Goal: Task Accomplishment & Management: Manage account settings

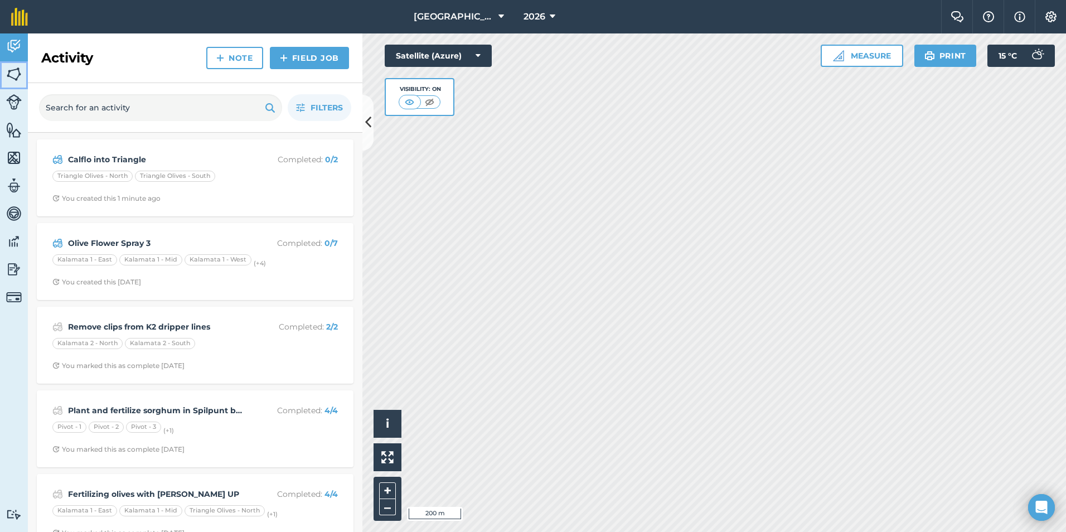
click at [11, 71] on img at bounding box center [14, 74] width 16 height 17
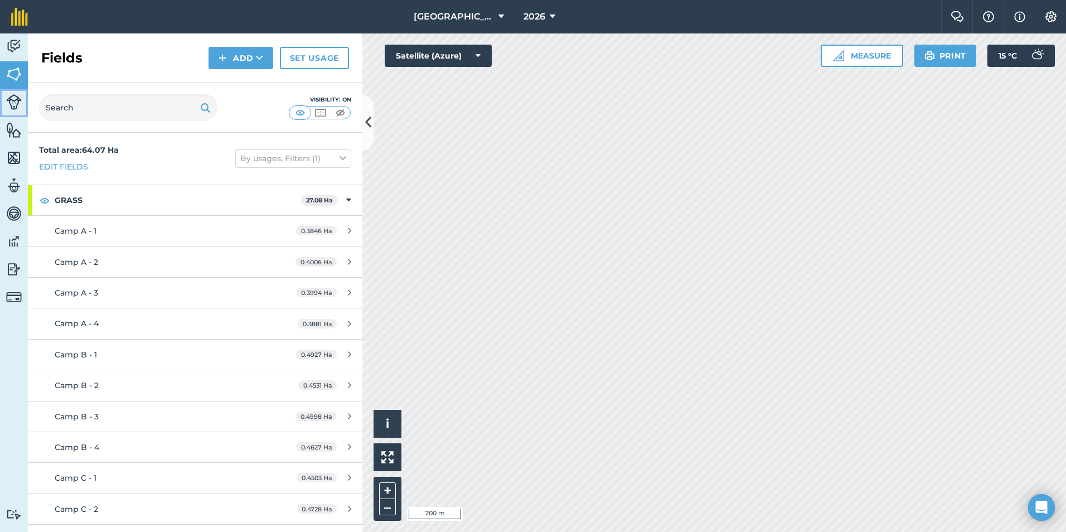
click at [13, 95] on img at bounding box center [14, 102] width 16 height 16
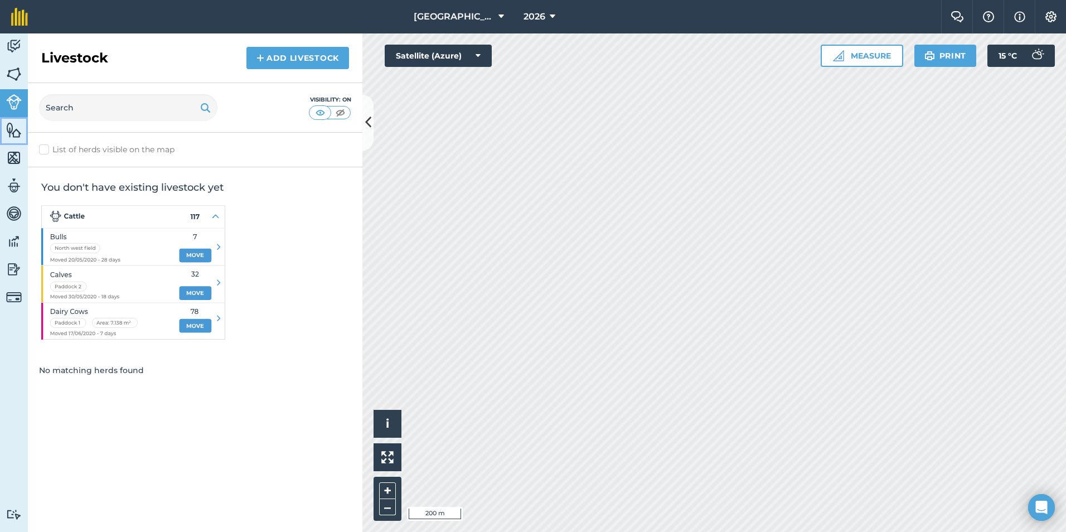
click at [13, 128] on img at bounding box center [14, 130] width 16 height 17
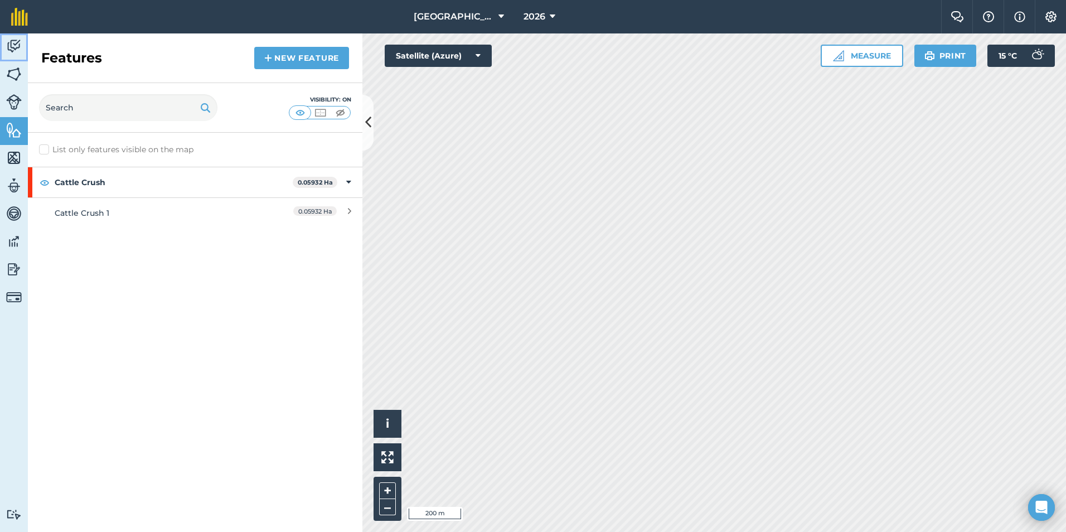
click at [12, 43] on img at bounding box center [14, 46] width 16 height 17
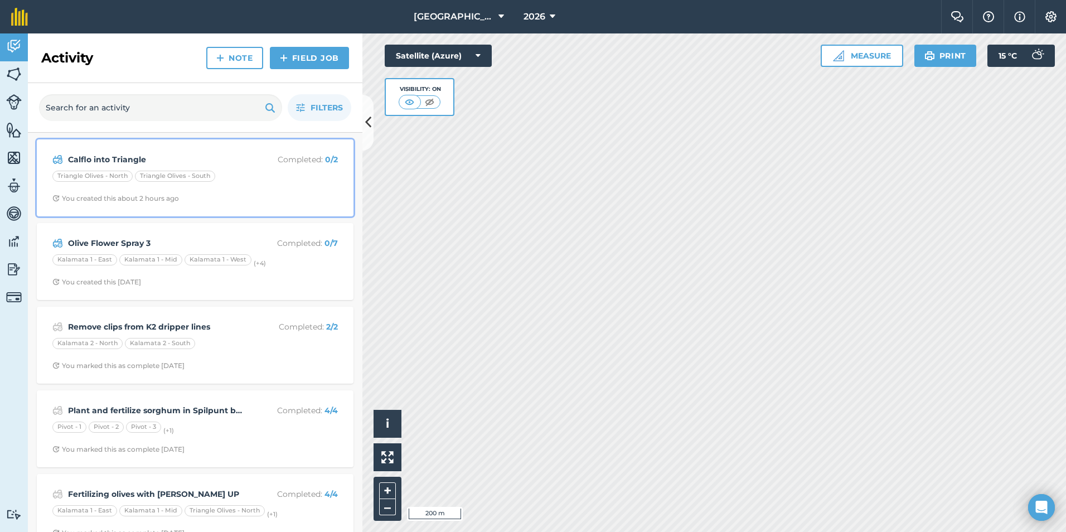
click at [265, 180] on div "Triangle Olives - North Triangle Olives - [GEOGRAPHIC_DATA]" at bounding box center [195, 178] width 286 height 14
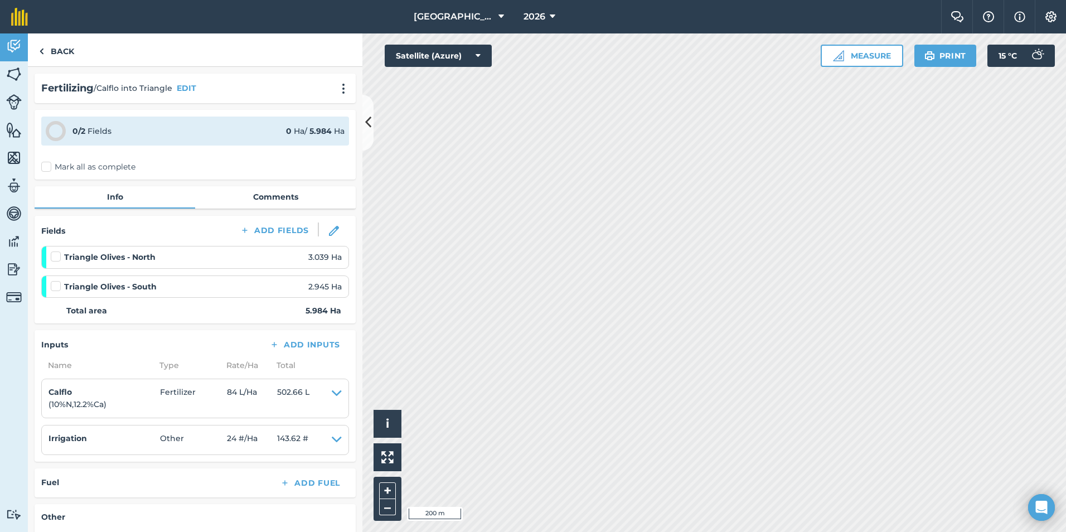
click at [49, 166] on label "Mark all as complete" at bounding box center [88, 167] width 94 height 12
click at [49, 166] on input "Mark all as complete" at bounding box center [44, 164] width 7 height 7
checkbox input "false"
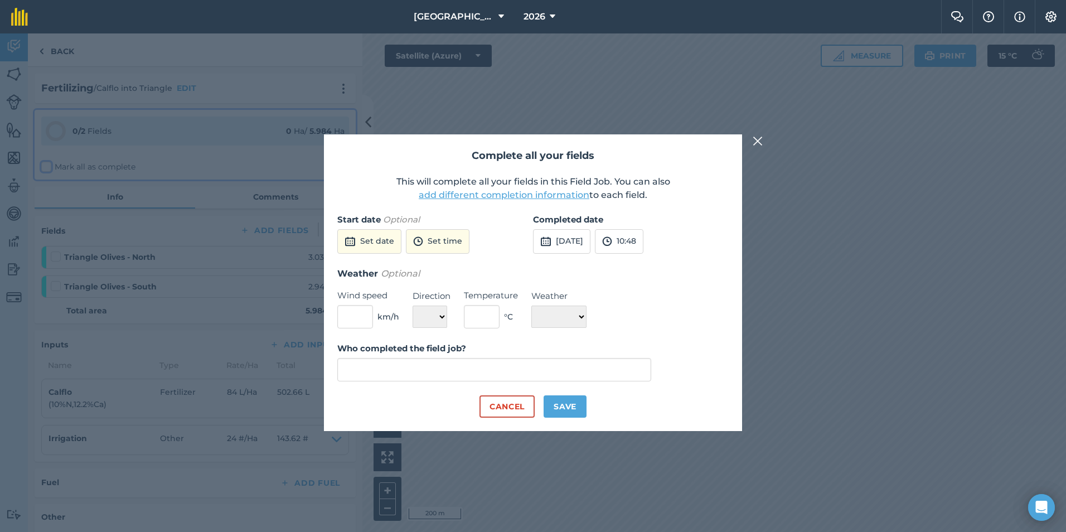
type input "[PERSON_NAME]"
click at [580, 245] on button "[DATE]" at bounding box center [561, 241] width 57 height 25
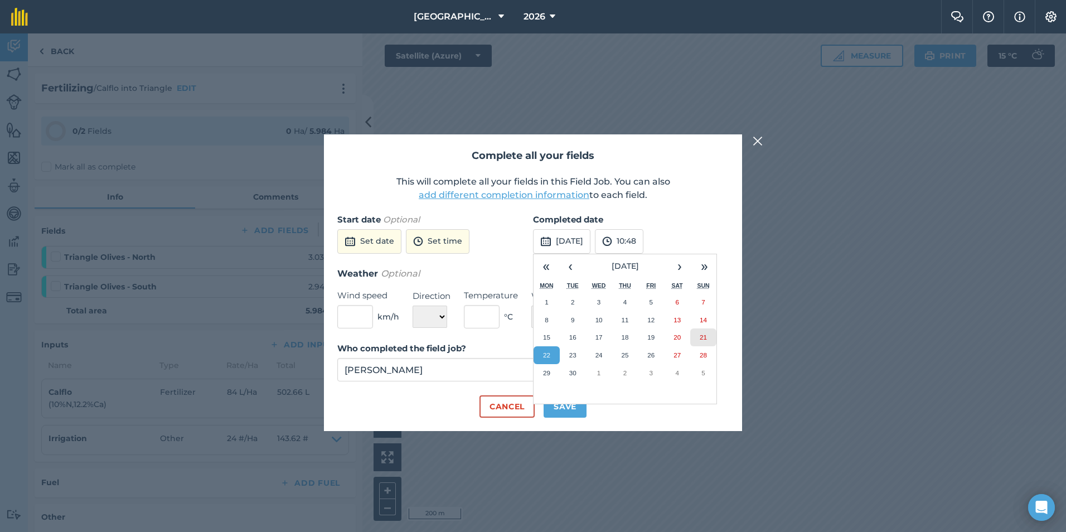
click at [708, 336] on button "21" at bounding box center [703, 337] width 26 height 18
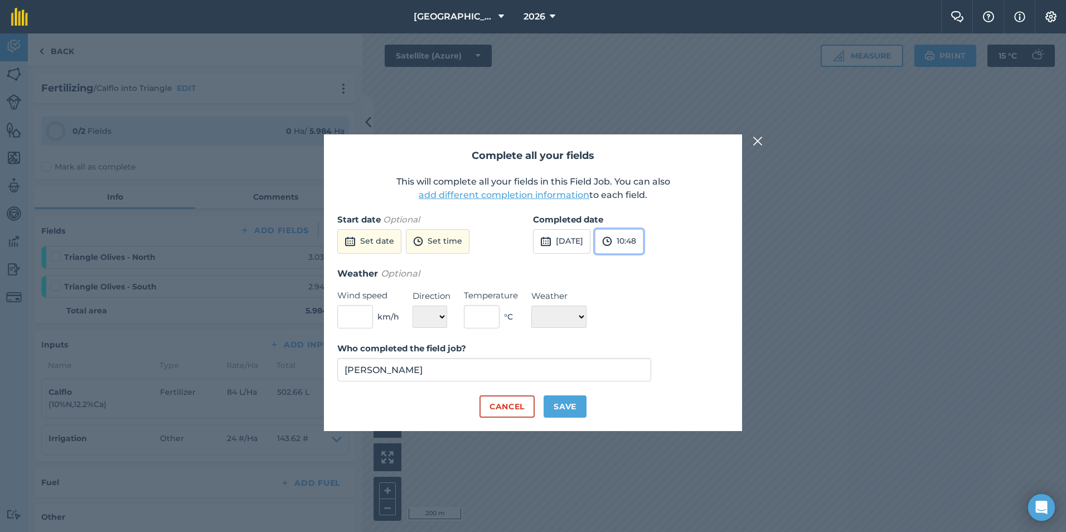
click at [644, 232] on button "10:48" at bounding box center [619, 241] width 49 height 25
click at [636, 356] on button "14:00" at bounding box center [622, 355] width 52 height 18
click at [567, 408] on button "Save" at bounding box center [565, 406] width 43 height 22
checkbox input "true"
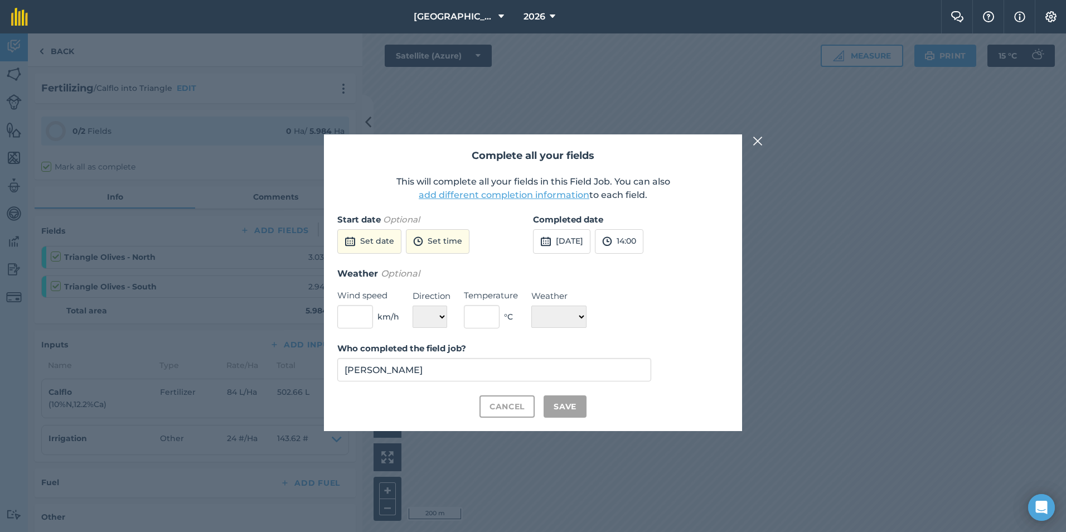
checkbox input "true"
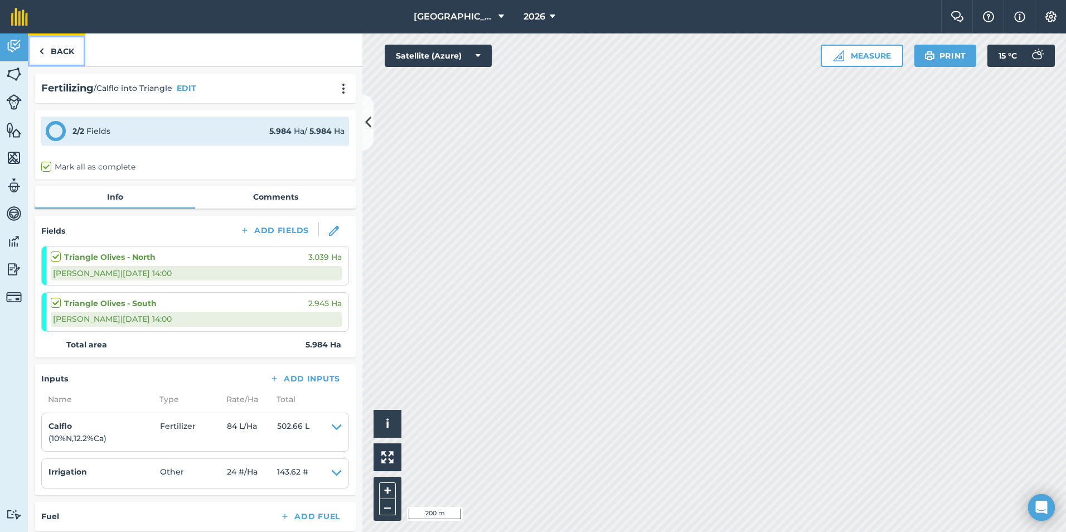
click at [55, 52] on link "Back" at bounding box center [56, 49] width 57 height 33
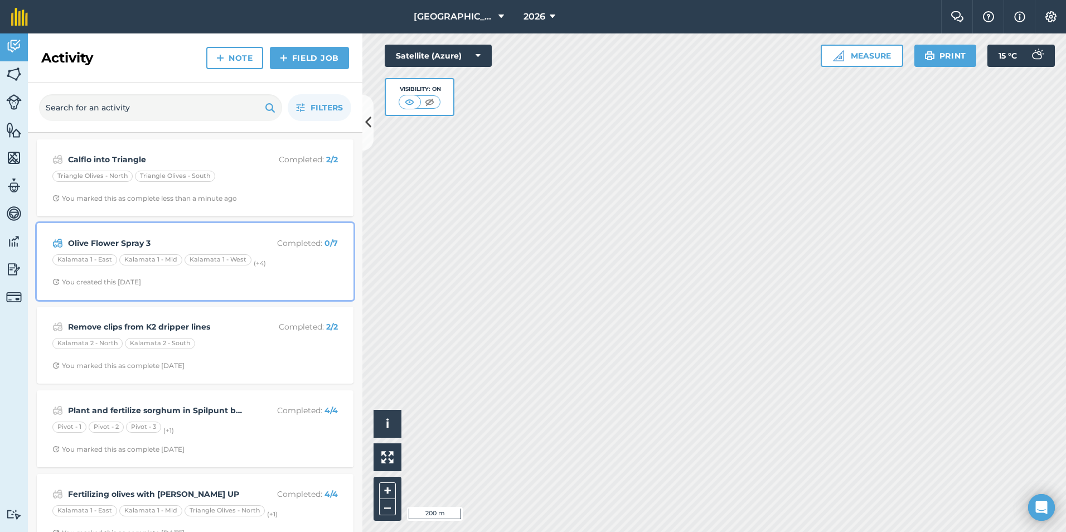
click at [212, 247] on strong "Olive Flower Spray 3" at bounding box center [156, 243] width 177 height 12
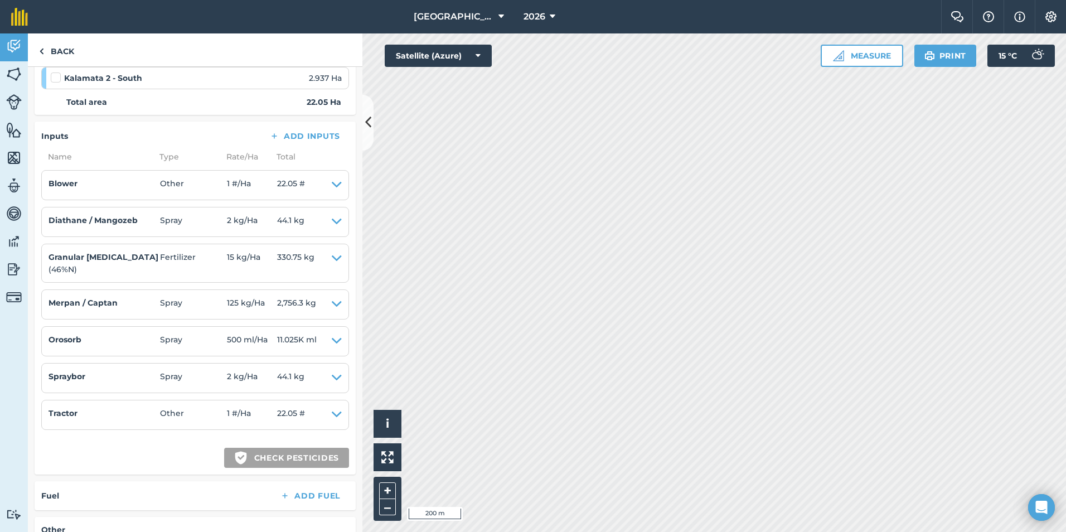
scroll to position [361, 0]
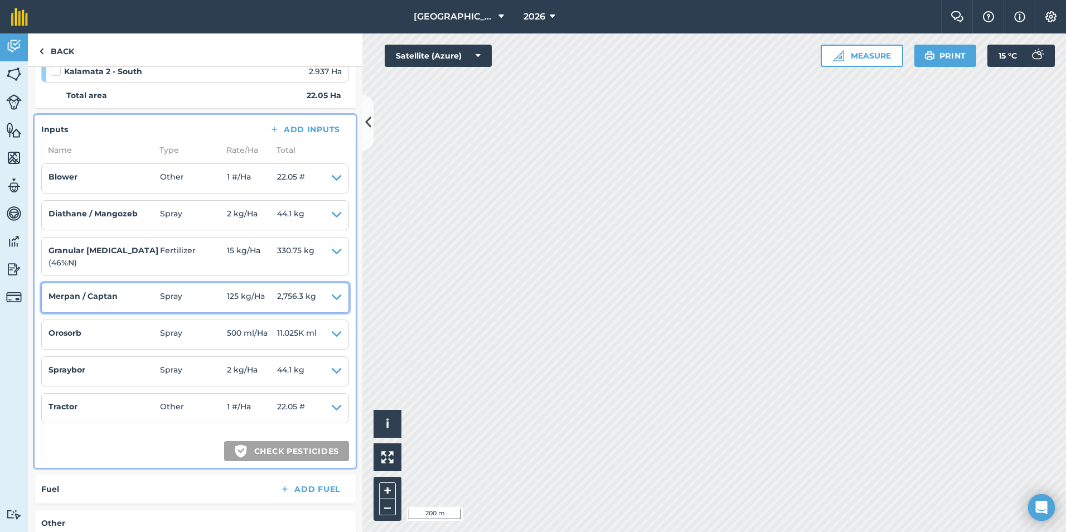
click at [332, 298] on icon at bounding box center [337, 298] width 10 height 16
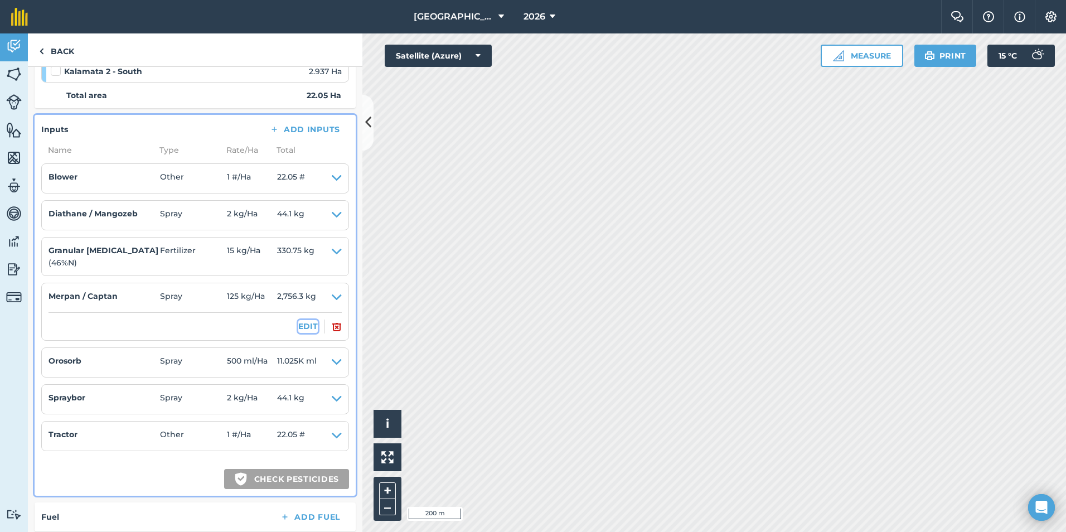
click at [298, 326] on button "EDIT" at bounding box center [308, 326] width 20 height 12
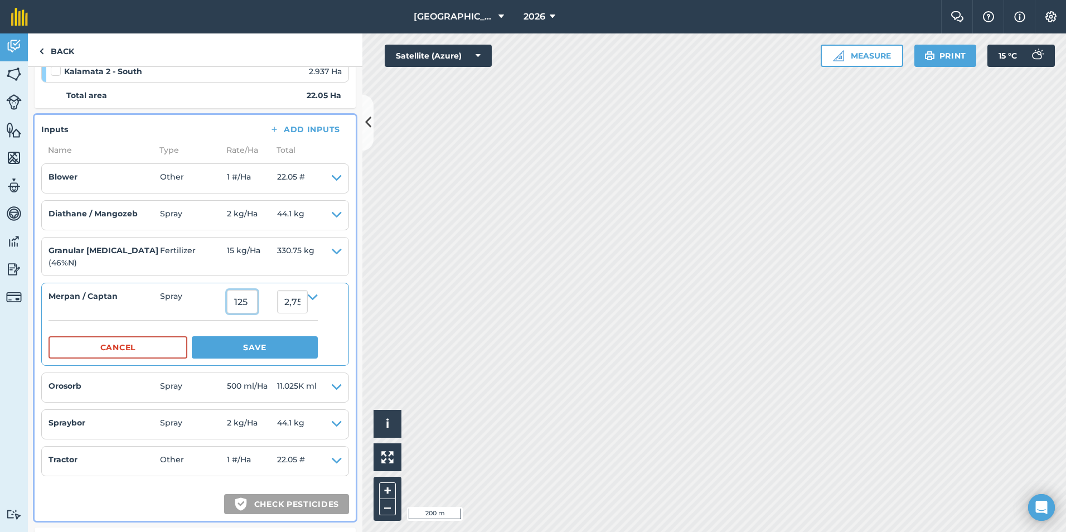
click at [236, 307] on input "125" at bounding box center [242, 301] width 31 height 23
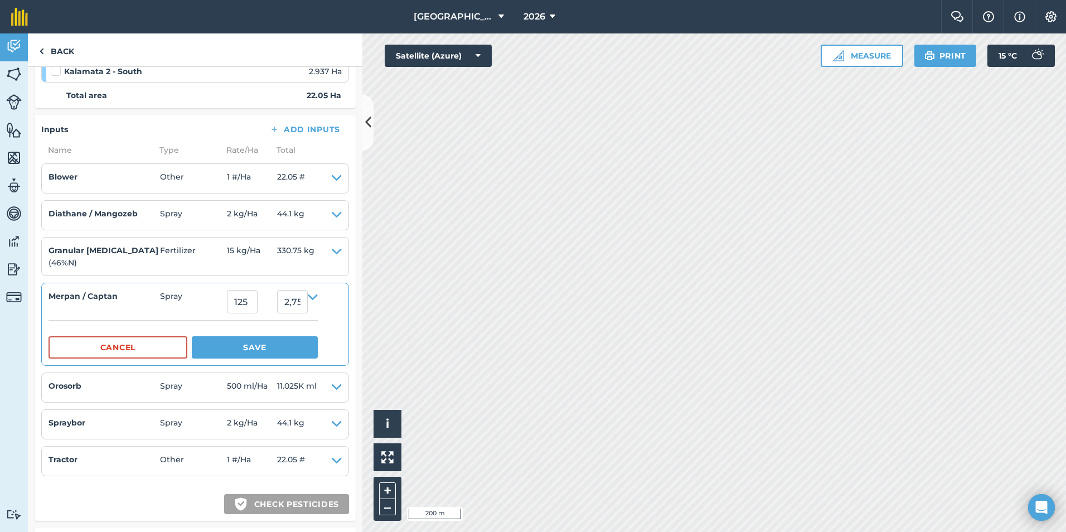
click at [191, 333] on div "Cancel Save" at bounding box center [183, 339] width 269 height 38
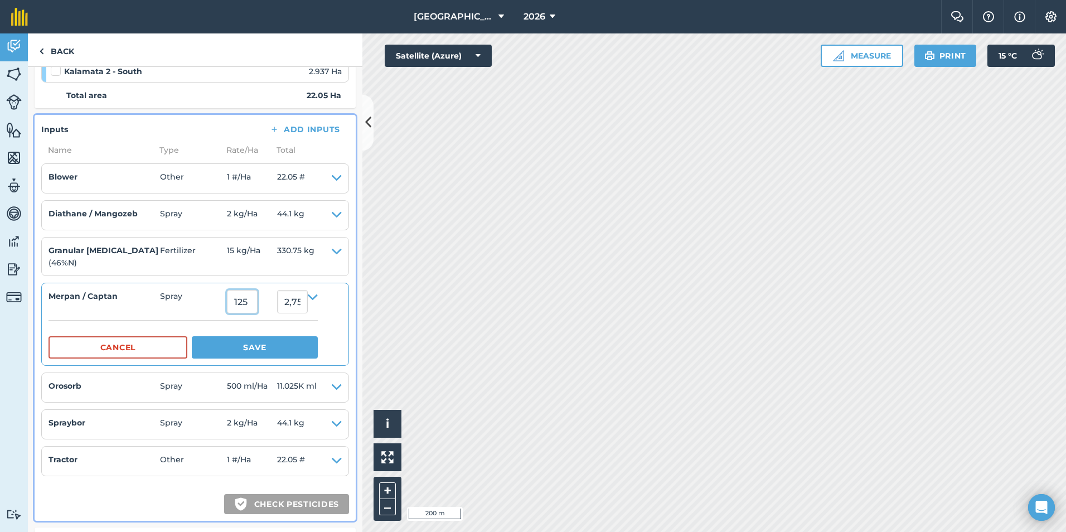
click at [238, 303] on input "125" at bounding box center [242, 301] width 31 height 23
type input "1.25"
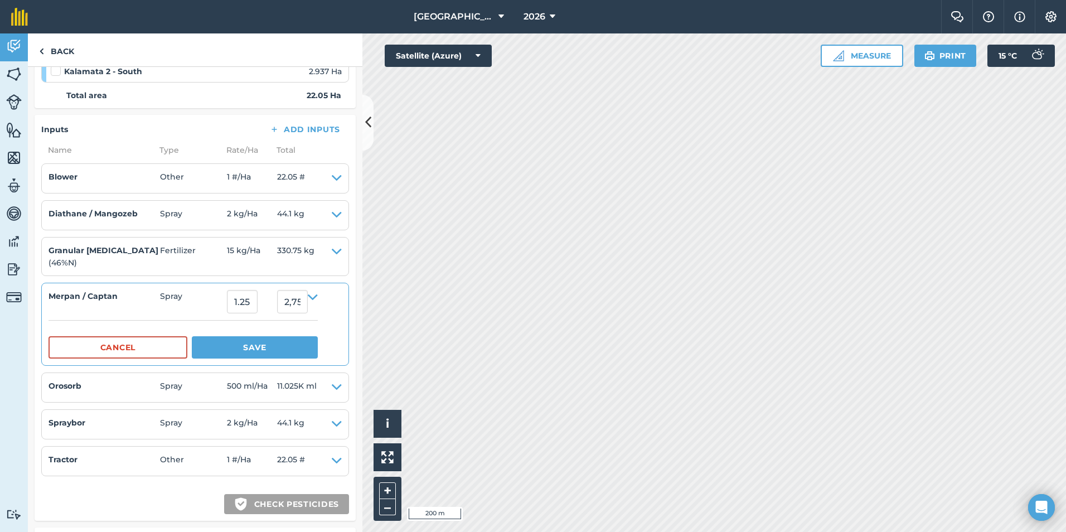
type input "27.5625"
click at [170, 316] on details "Merpan / Captan Spray 1.25 27.5625 Cancel Save" at bounding box center [183, 324] width 269 height 69
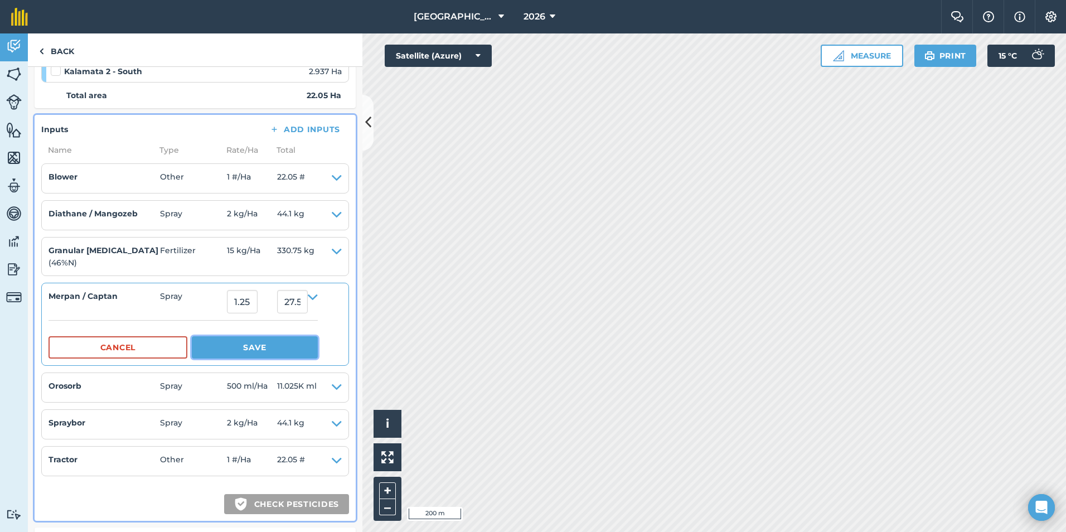
click at [237, 351] on button "Save" at bounding box center [255, 347] width 126 height 22
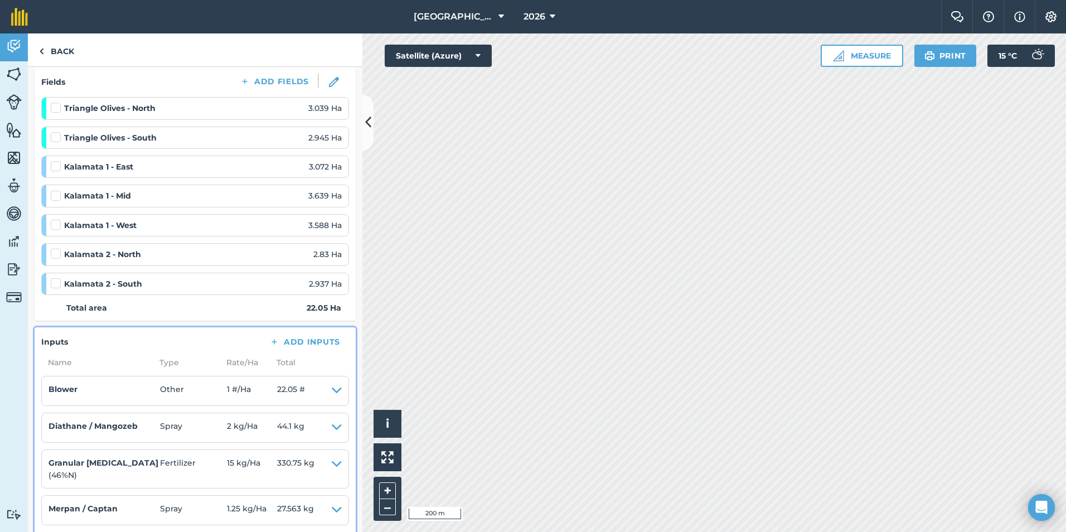
scroll to position [0, 0]
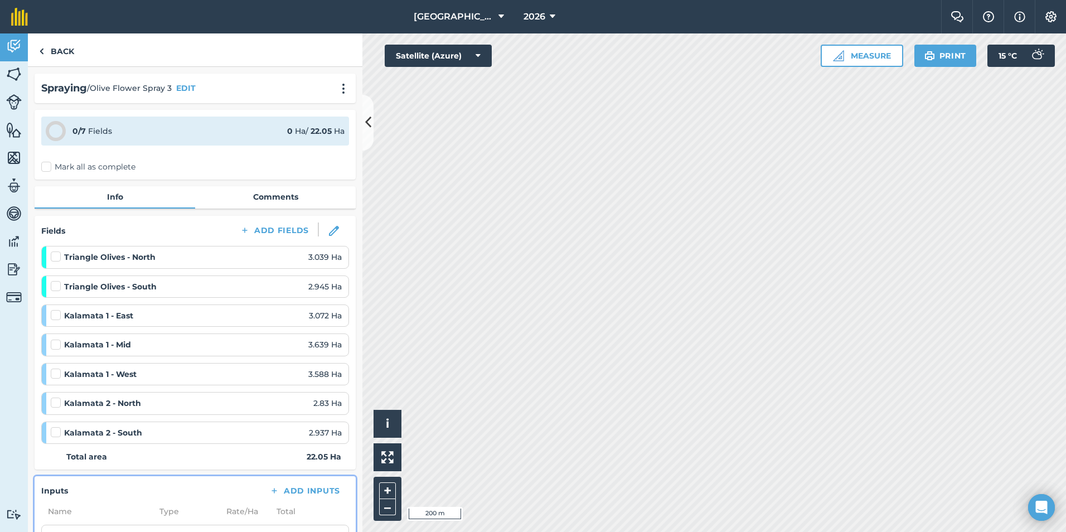
click at [49, 167] on label "Mark all as complete" at bounding box center [88, 167] width 94 height 12
click at [49, 167] on input "Mark all as complete" at bounding box center [44, 164] width 7 height 7
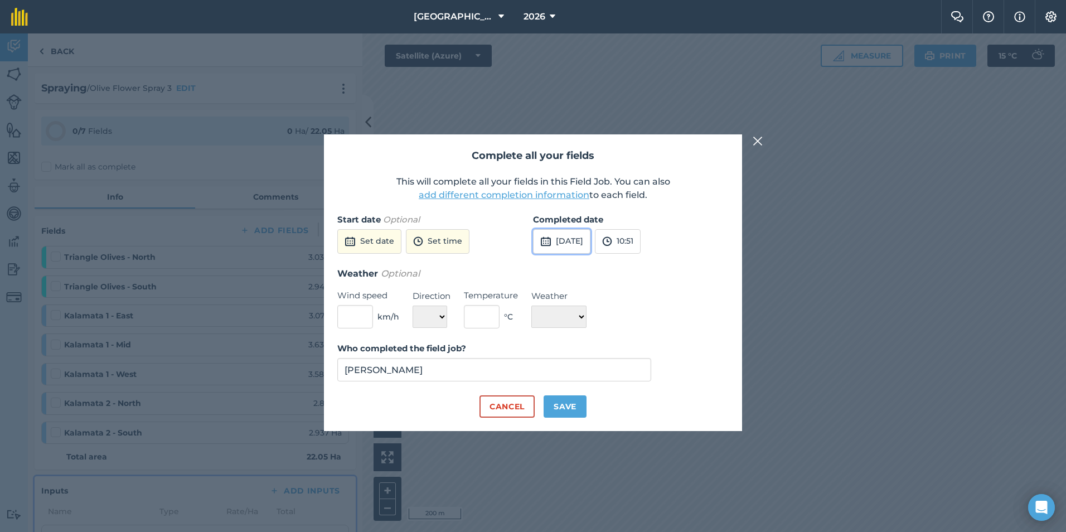
click at [574, 240] on button "[DATE]" at bounding box center [561, 241] width 57 height 25
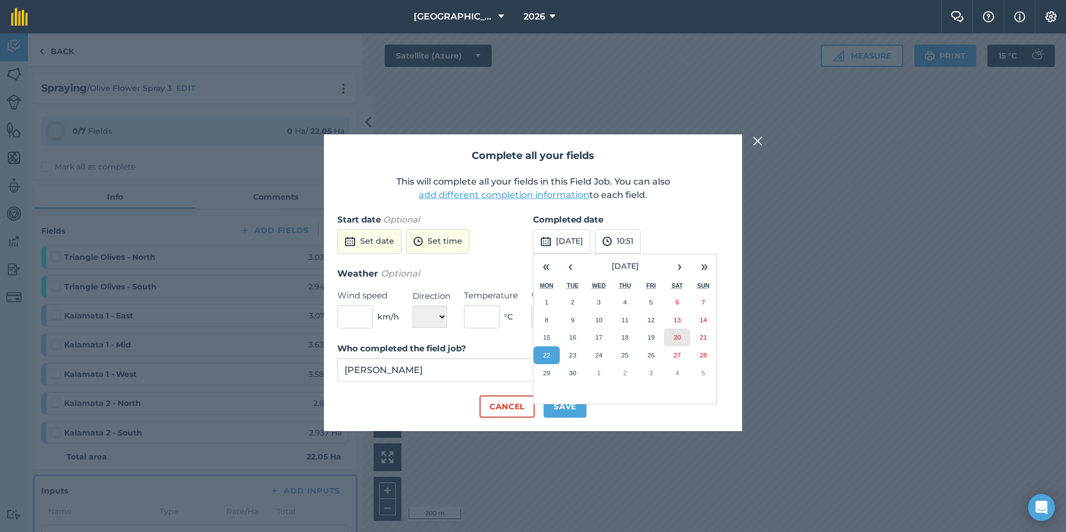
click at [680, 340] on abbr "20" at bounding box center [677, 336] width 7 height 7
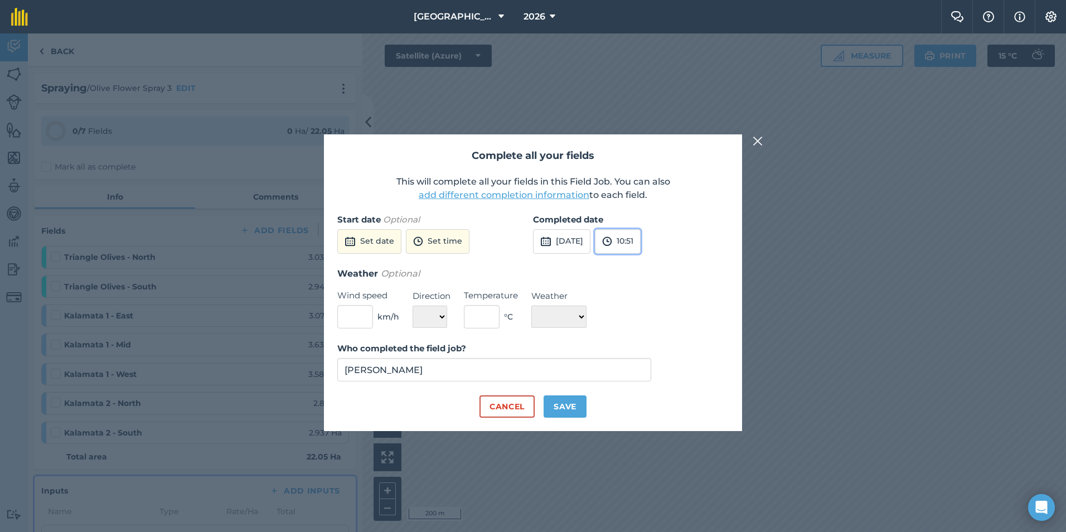
click at [641, 232] on button "10:51" at bounding box center [618, 241] width 46 height 25
click at [644, 323] on button "14:00" at bounding box center [622, 325] width 52 height 18
click at [558, 408] on button "Save" at bounding box center [565, 406] width 43 height 22
checkbox input "true"
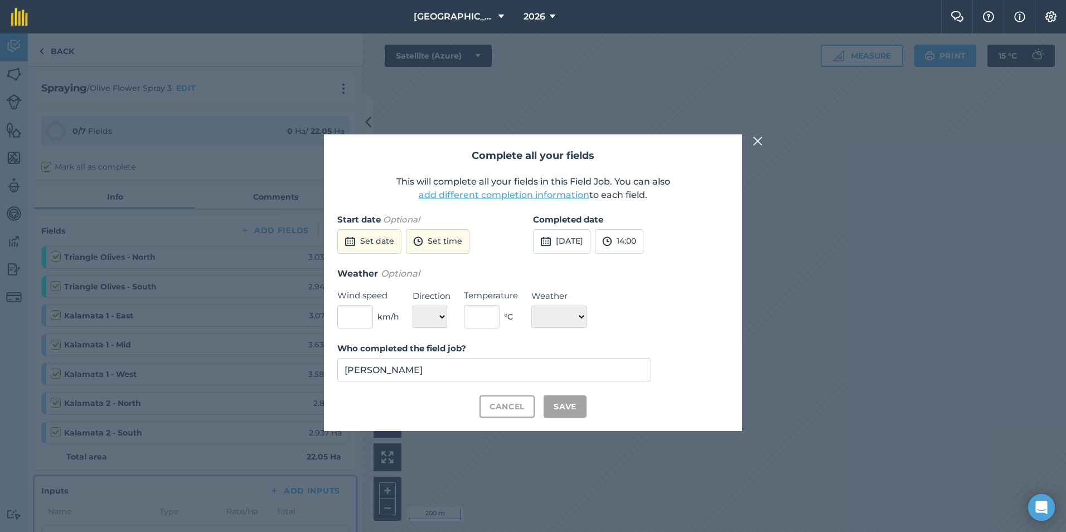
checkbox input "true"
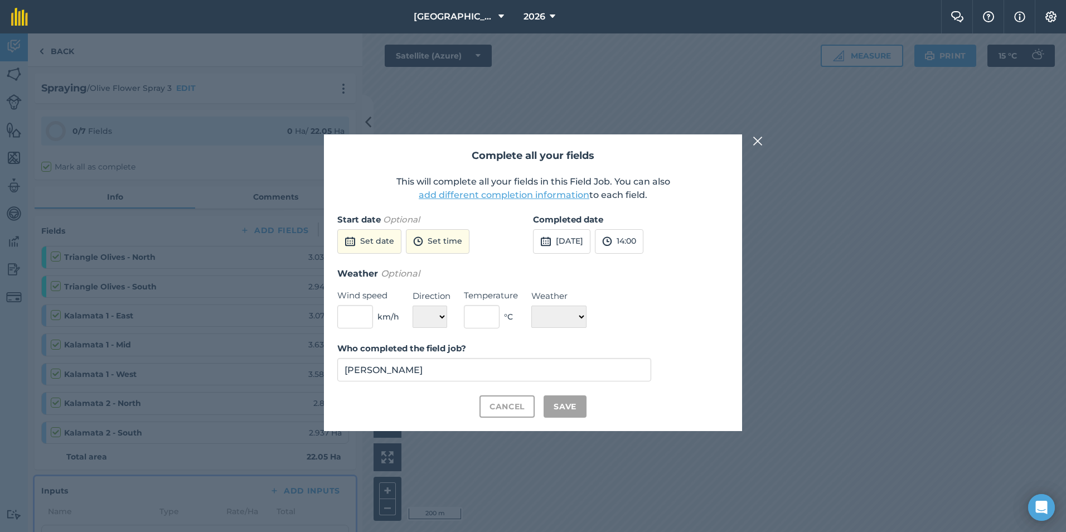
checkbox input "true"
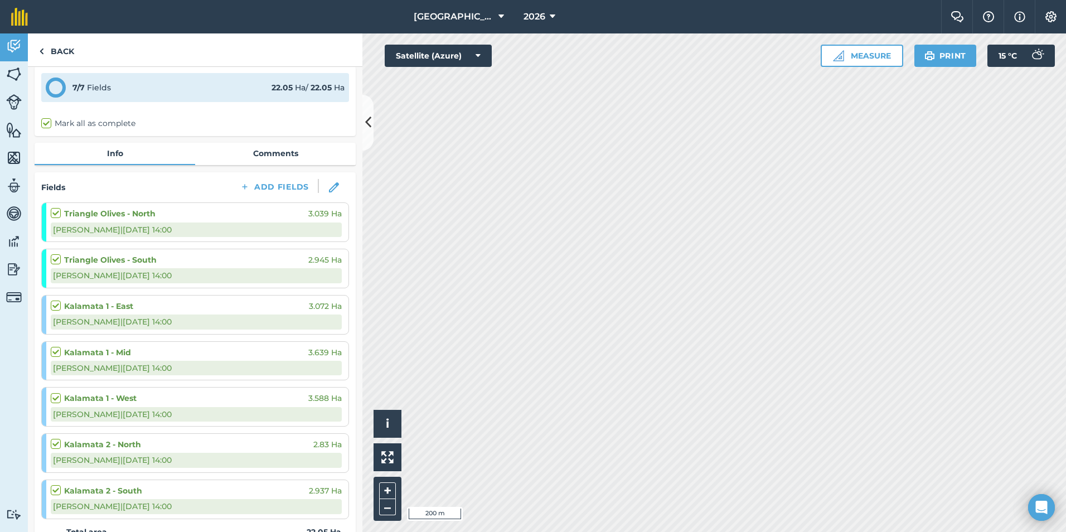
scroll to position [0, 0]
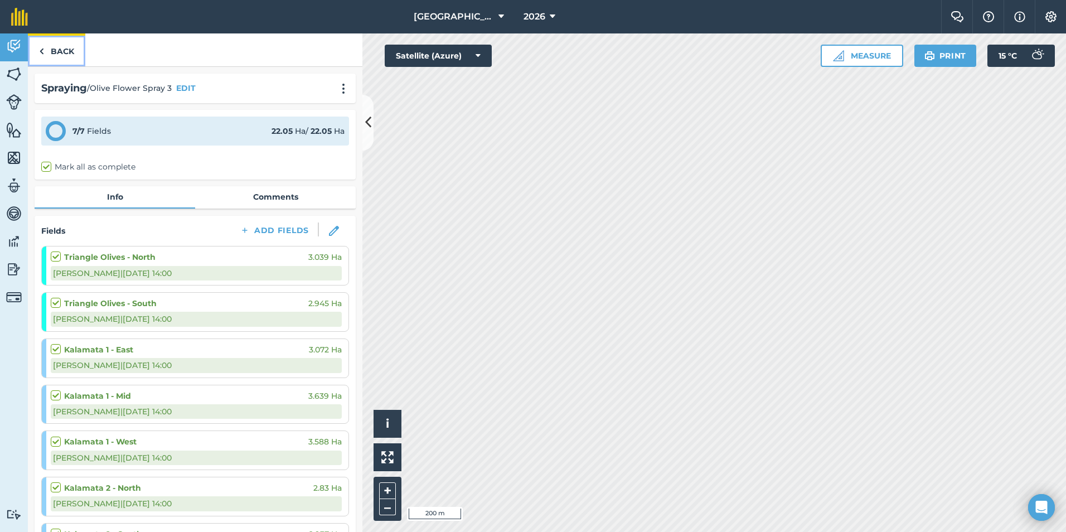
click at [39, 49] on img at bounding box center [41, 51] width 5 height 13
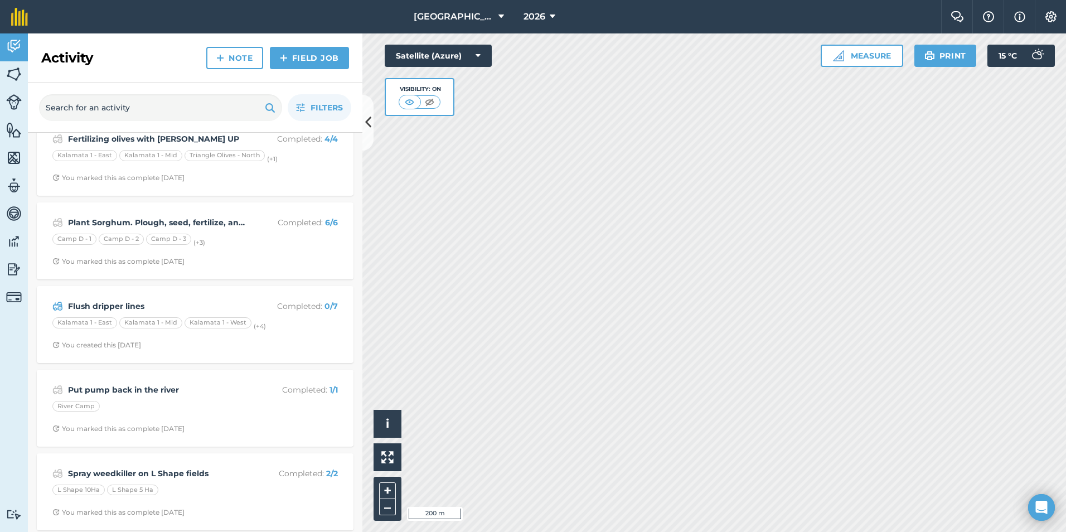
scroll to position [357, 0]
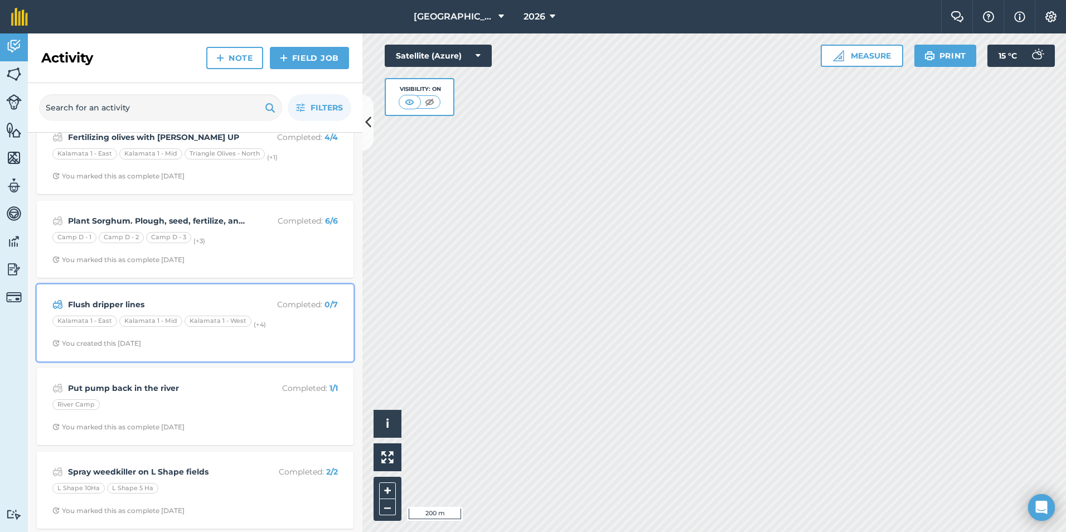
click at [212, 333] on div "Flush dripper lines Completed : 0 / 7 Kalamata 1 - [GEOGRAPHIC_DATA] 1 - [GEOGR…" at bounding box center [194, 323] width 303 height 64
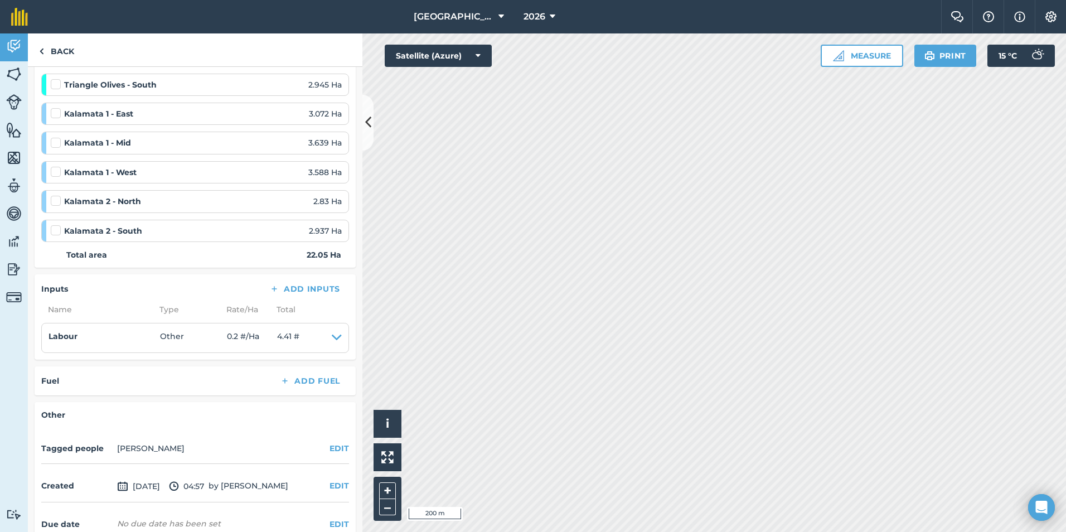
scroll to position [202, 0]
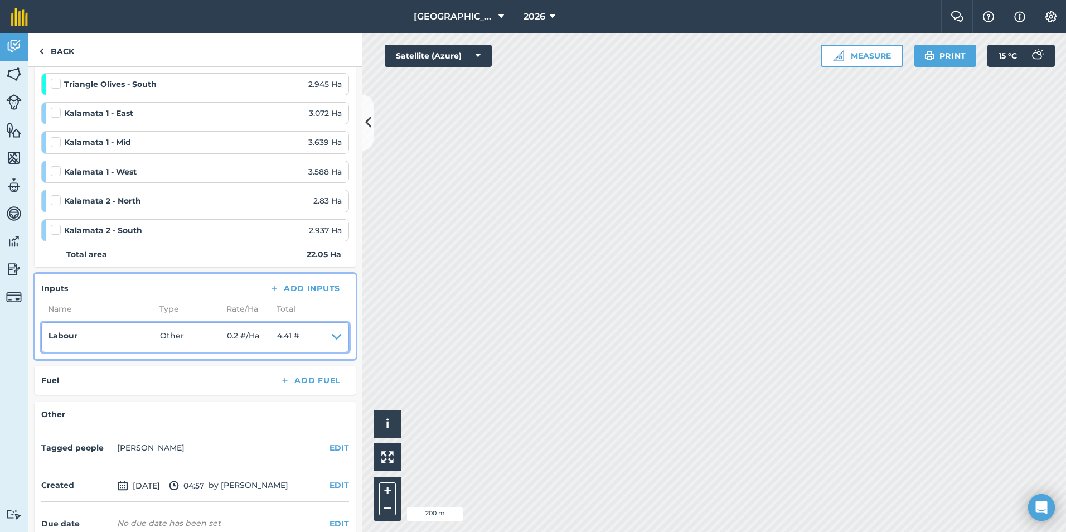
click at [332, 341] on icon at bounding box center [337, 338] width 10 height 16
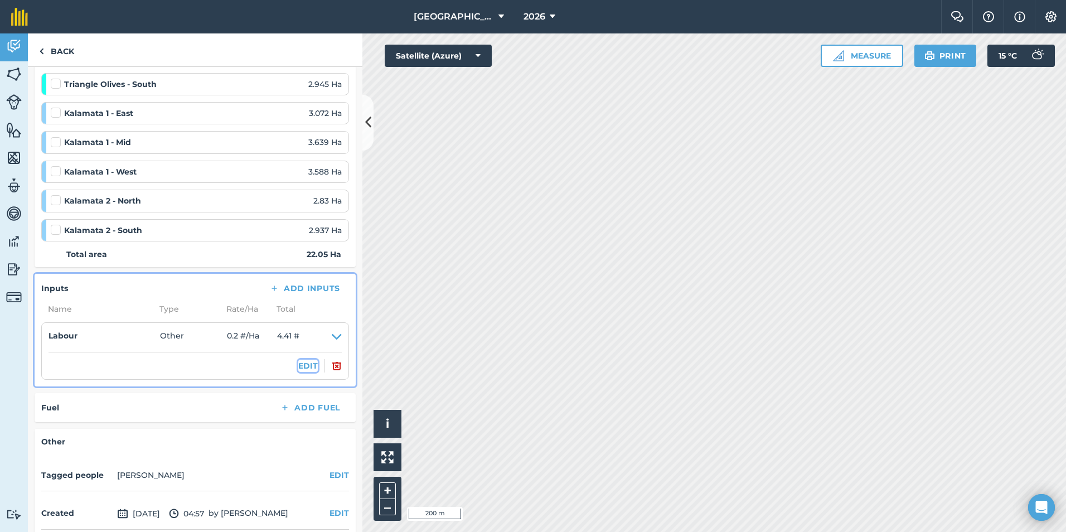
click at [298, 366] on button "EDIT" at bounding box center [308, 366] width 20 height 12
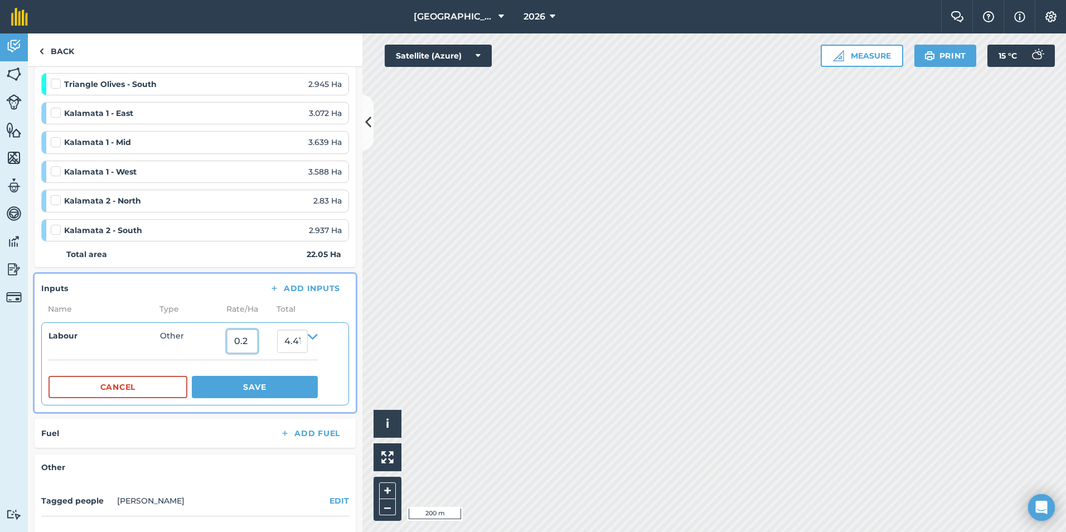
click at [249, 342] on input "0.2" at bounding box center [242, 341] width 31 height 23
type input "0"
type input ","
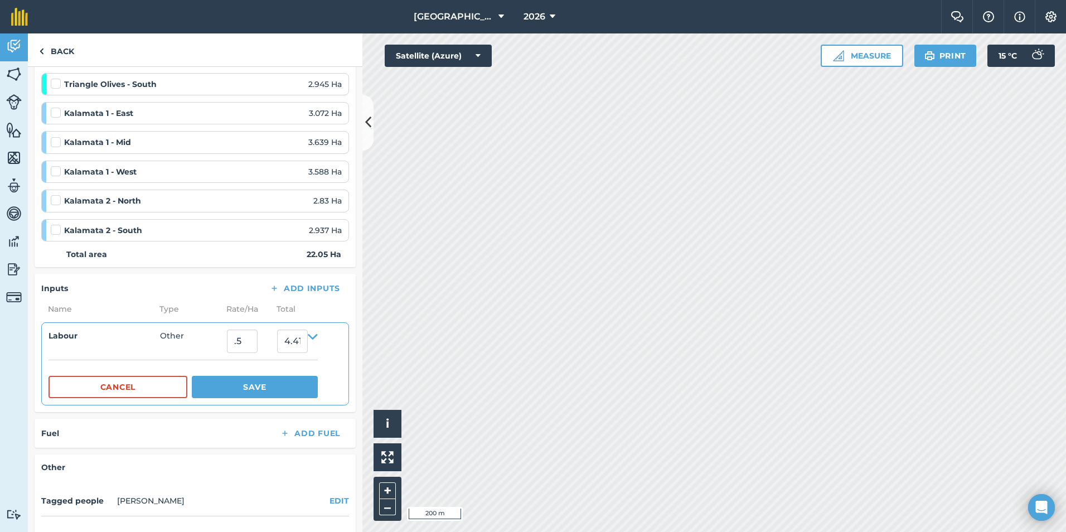
type input "0.5"
type input "11.025"
click at [198, 357] on details "Labour Other 0.5 11.025 Cancel Save" at bounding box center [183, 364] width 269 height 69
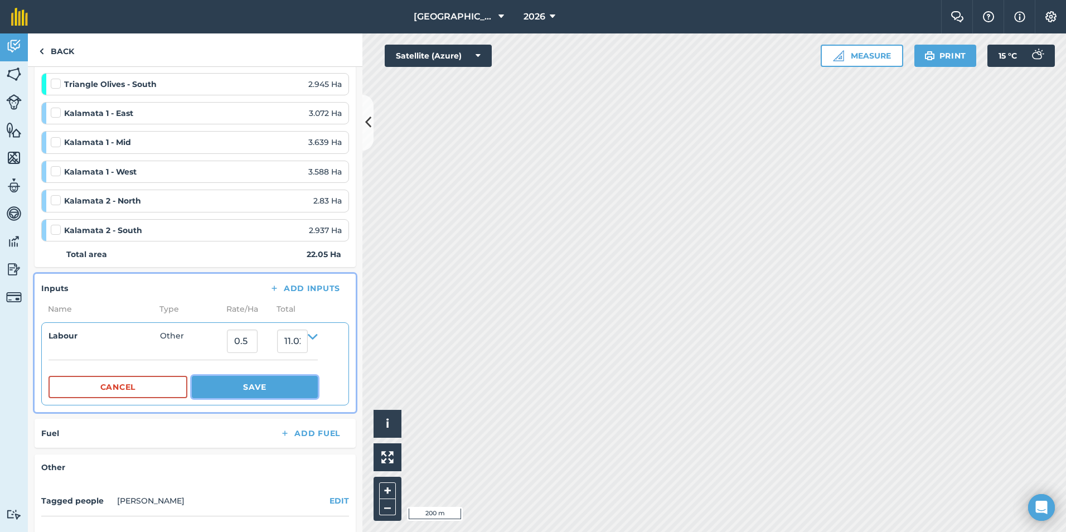
click at [267, 392] on button "Save" at bounding box center [255, 387] width 126 height 22
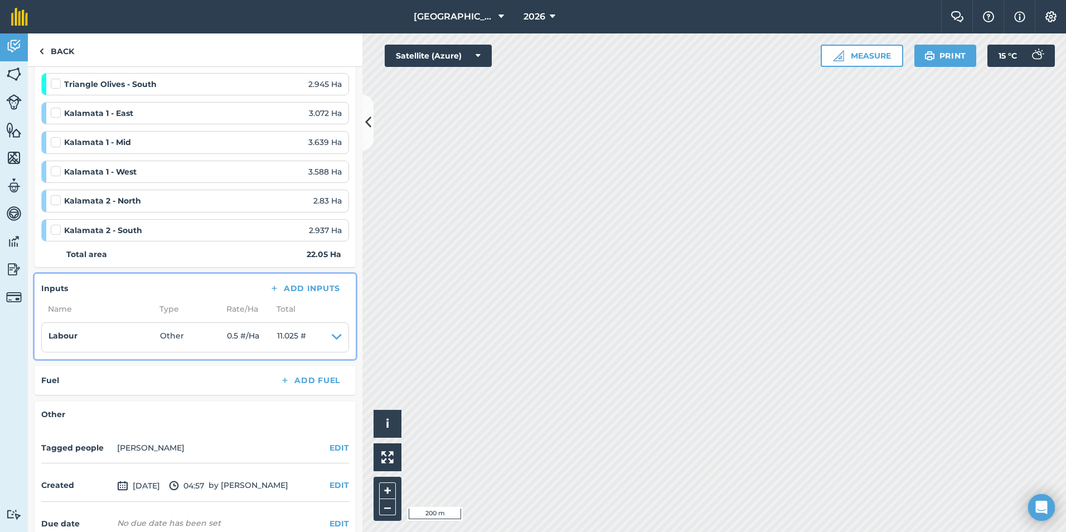
scroll to position [0, 0]
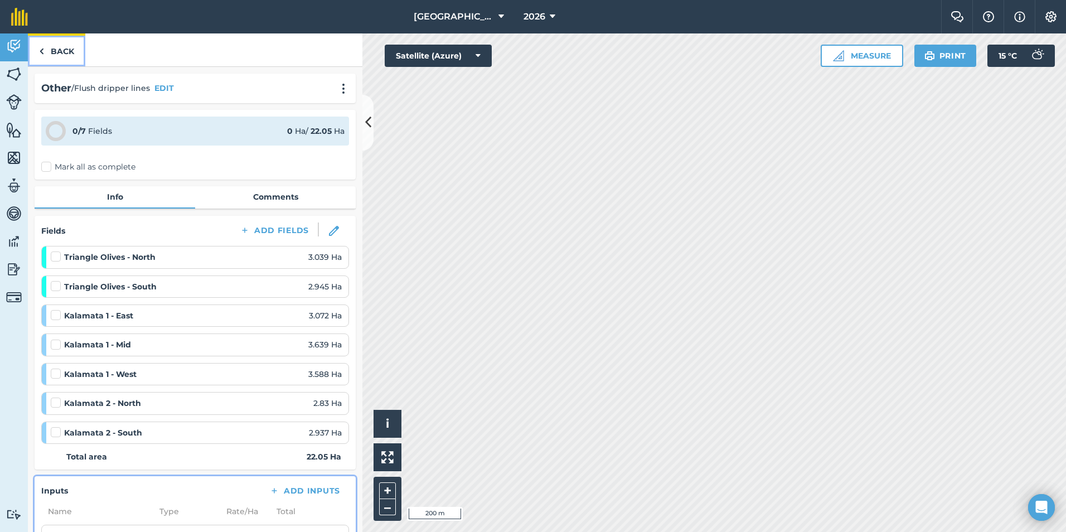
click at [46, 56] on link "Back" at bounding box center [56, 49] width 57 height 33
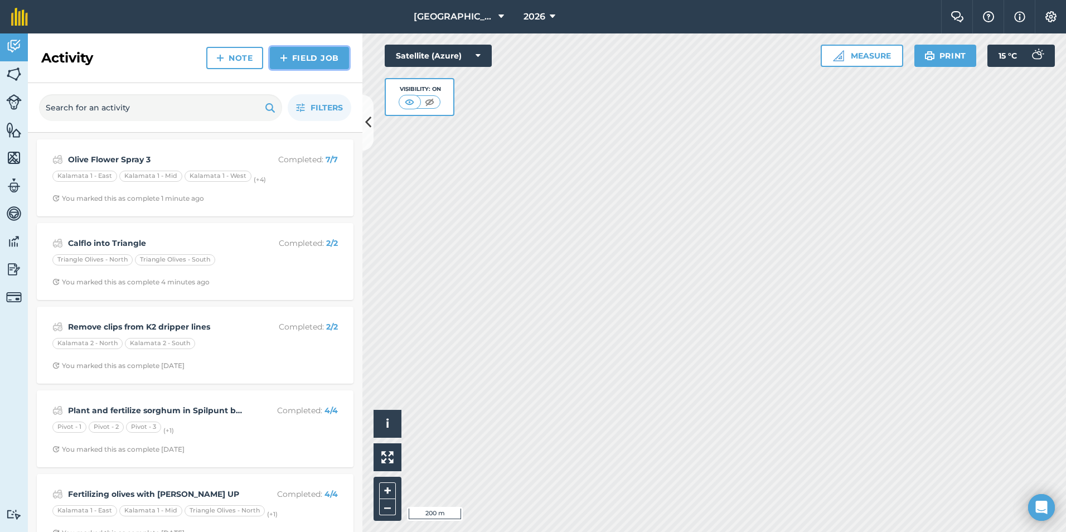
click at [303, 54] on link "Field Job" at bounding box center [309, 58] width 79 height 22
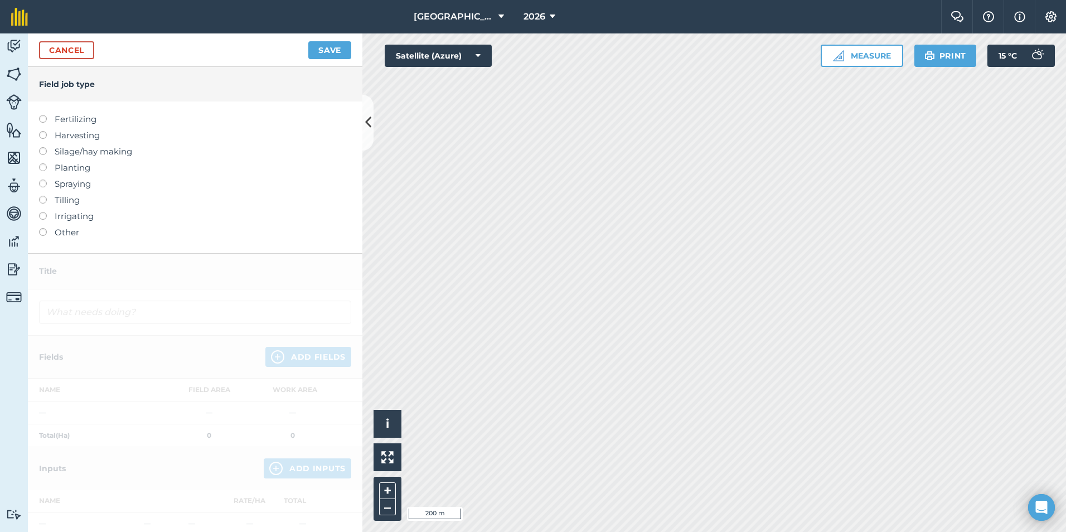
click at [45, 115] on label at bounding box center [47, 115] width 16 height 0
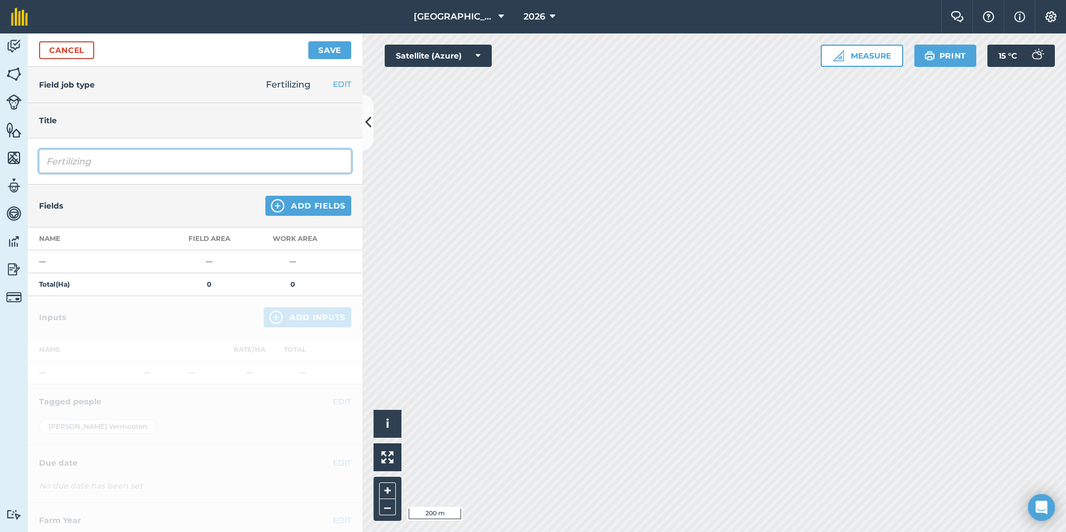
click at [49, 163] on input "Fertilizing" at bounding box center [195, 160] width 312 height 23
type input "Calflo into [GEOGRAPHIC_DATA]"
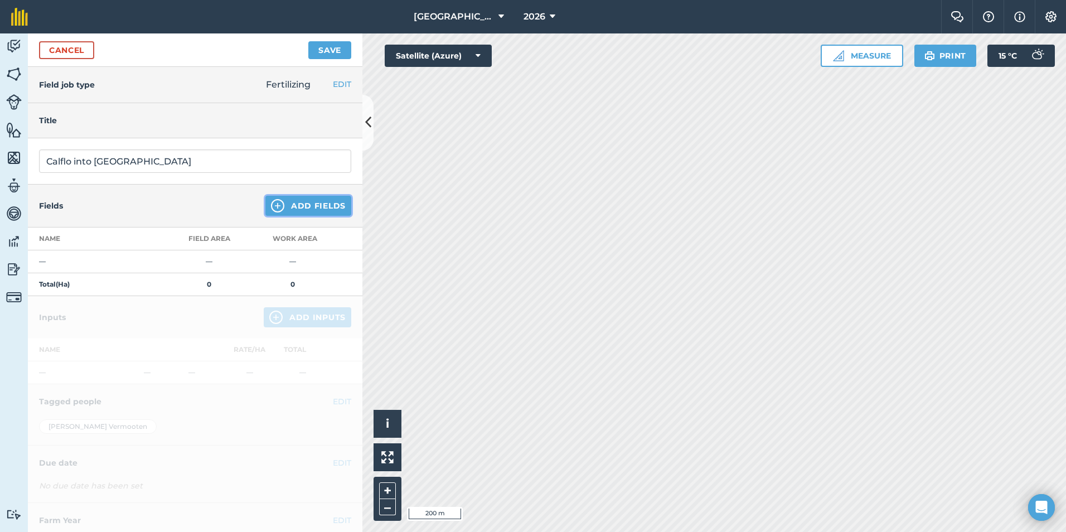
click at [307, 206] on button "Add Fields" at bounding box center [308, 206] width 86 height 20
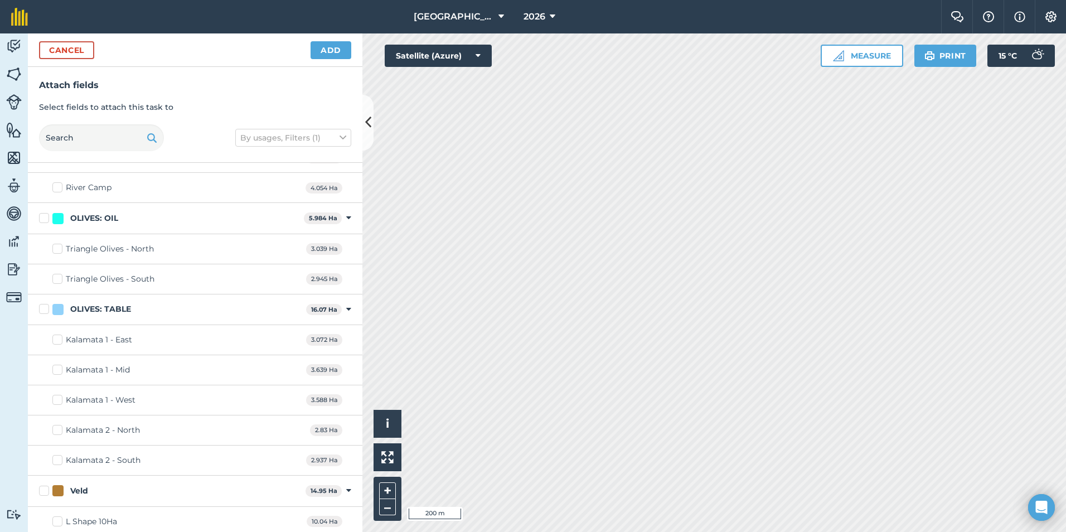
scroll to position [718, 0]
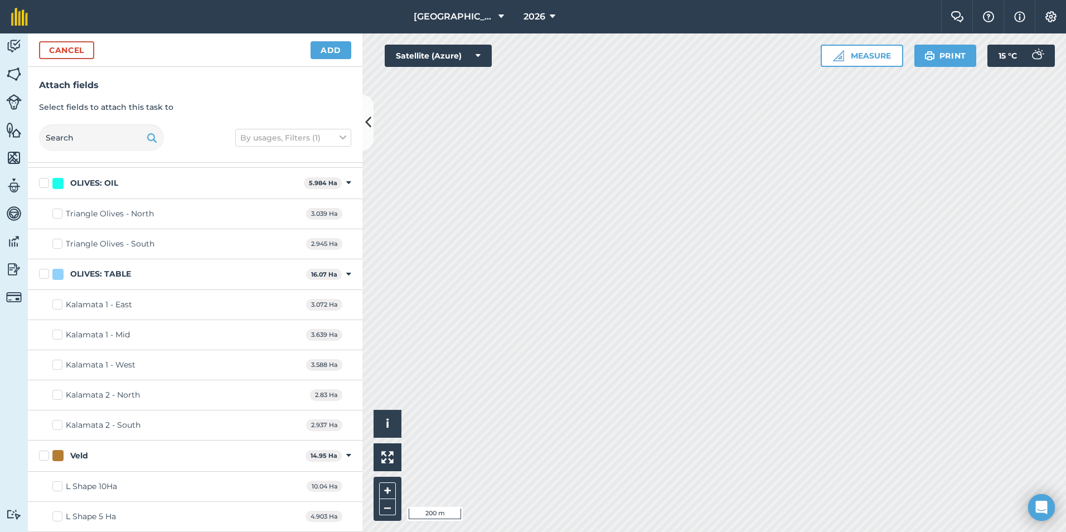
click at [59, 399] on label "Kalamata 2 - North" at bounding box center [96, 395] width 88 height 12
click at [59, 396] on input "Kalamata 2 - North" at bounding box center [55, 392] width 7 height 7
checkbox input "true"
click at [57, 427] on label "Kalamata 2 - South" at bounding box center [96, 425] width 88 height 12
click at [57, 427] on input "Kalamata 2 - South" at bounding box center [55, 422] width 7 height 7
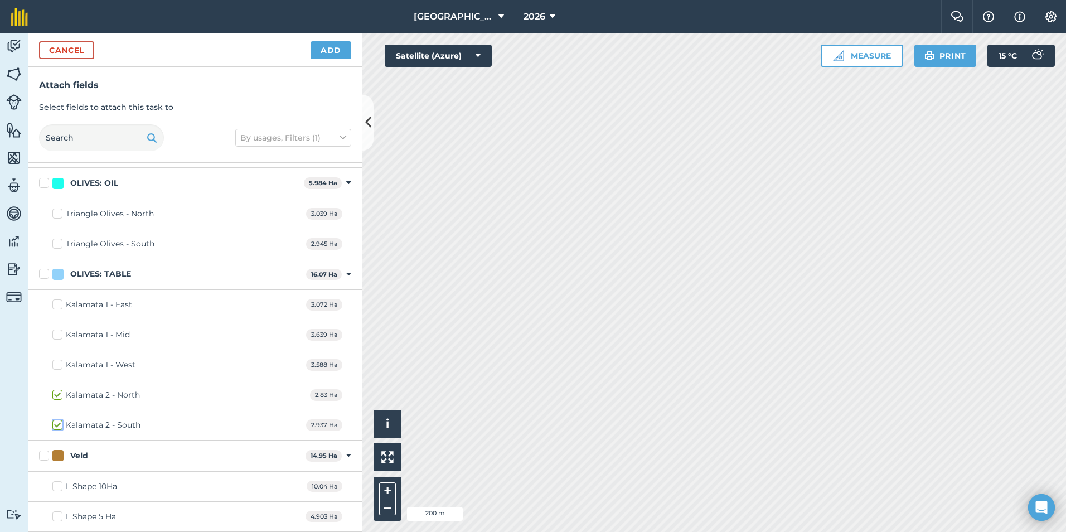
checkbox input "true"
click at [332, 45] on button "Add" at bounding box center [331, 50] width 41 height 18
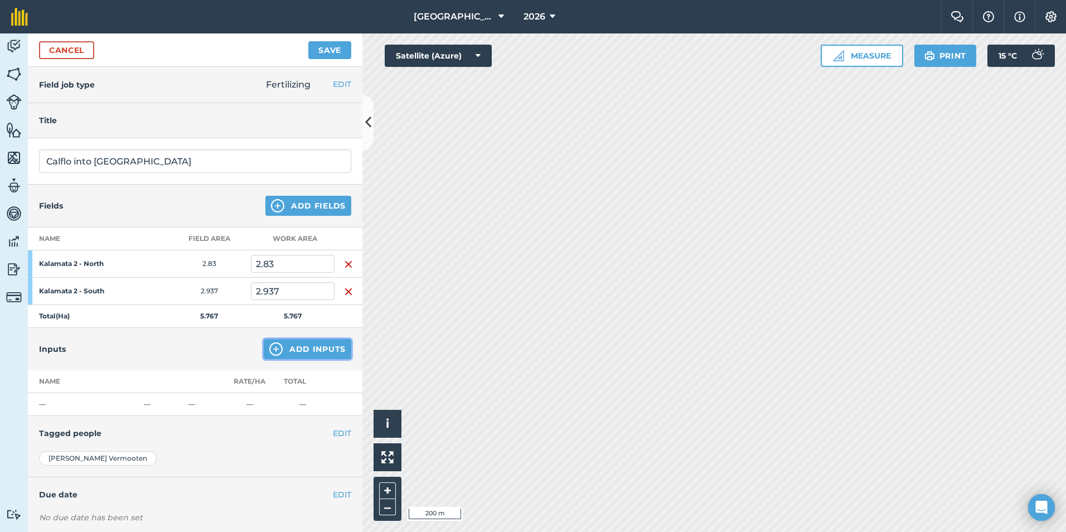
click at [291, 347] on button "Add Inputs" at bounding box center [308, 349] width 88 height 20
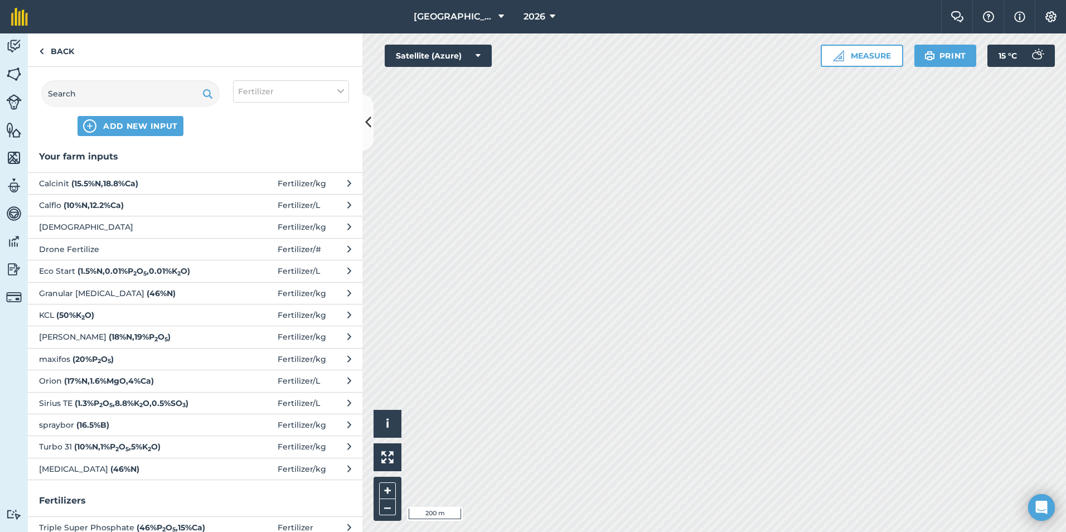
click at [142, 202] on span "Calflo ( 10 % N , 12.2 % Ca )" at bounding box center [130, 205] width 182 height 12
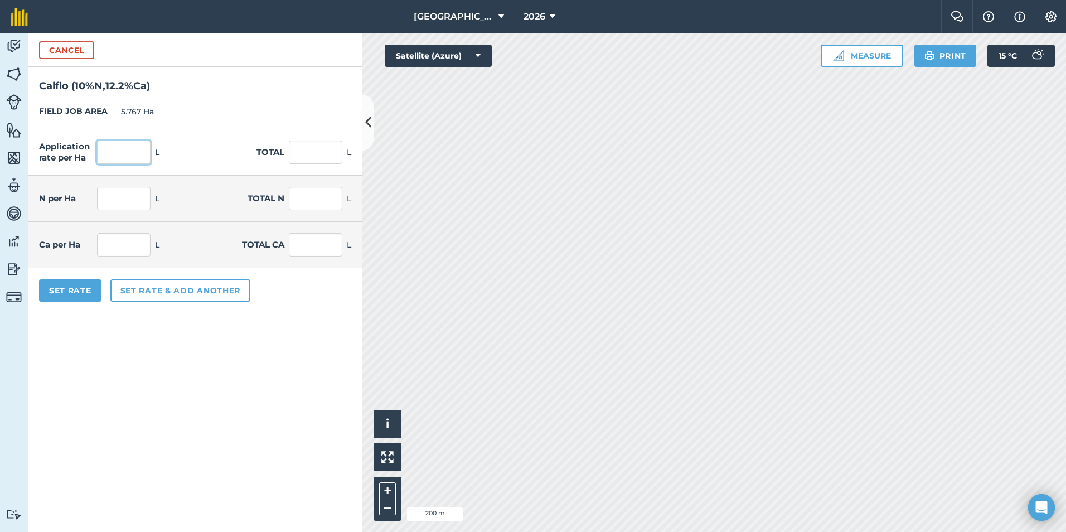
click at [133, 153] on input "text" at bounding box center [124, 152] width 54 height 23
type input "8"
type input "120"
type input "692.04"
type input "12"
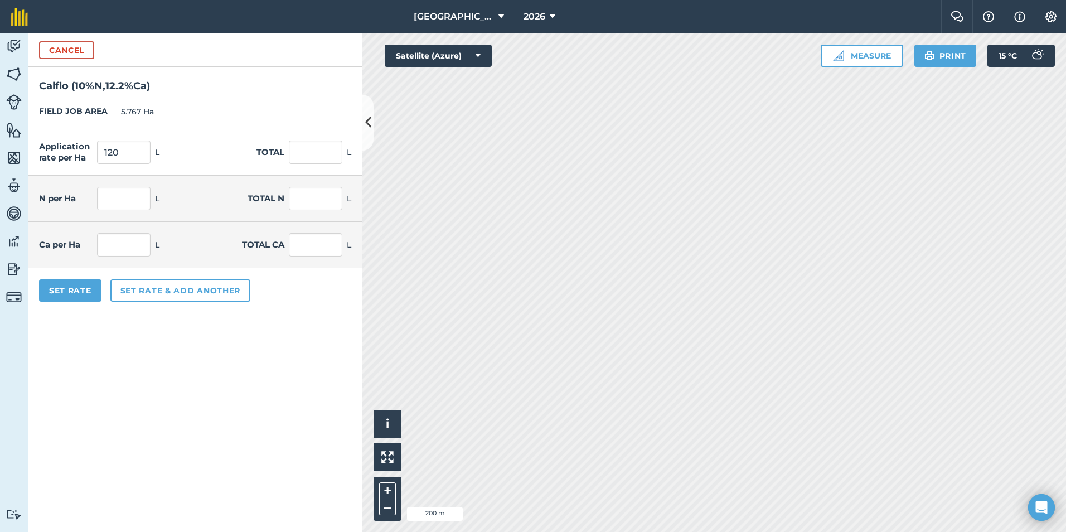
type input "69.204"
type input "14.64"
type input "84.429"
click at [215, 172] on div "Application rate per Ha 120 L Total 692.04 L" at bounding box center [195, 152] width 335 height 46
click at [134, 153] on input "120" at bounding box center [124, 152] width 54 height 23
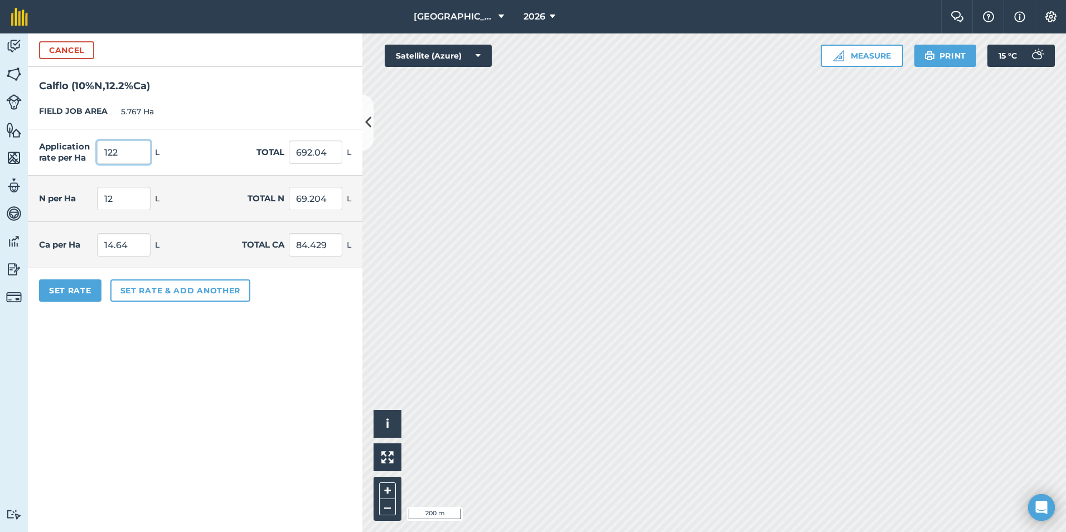
type input "122"
type input "703.574"
type input "12.2"
type input "70.357"
type input "14.884"
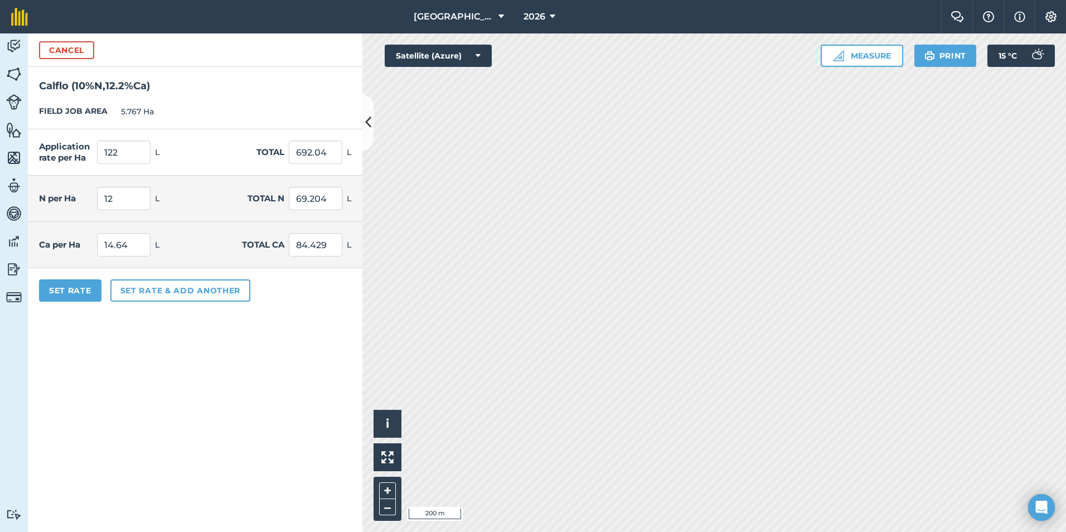
type input "85.836"
click at [185, 199] on div "N per Ha 12.2 L Total N 70.357 L" at bounding box center [195, 199] width 335 height 46
click at [70, 289] on button "Set Rate" at bounding box center [70, 290] width 62 height 22
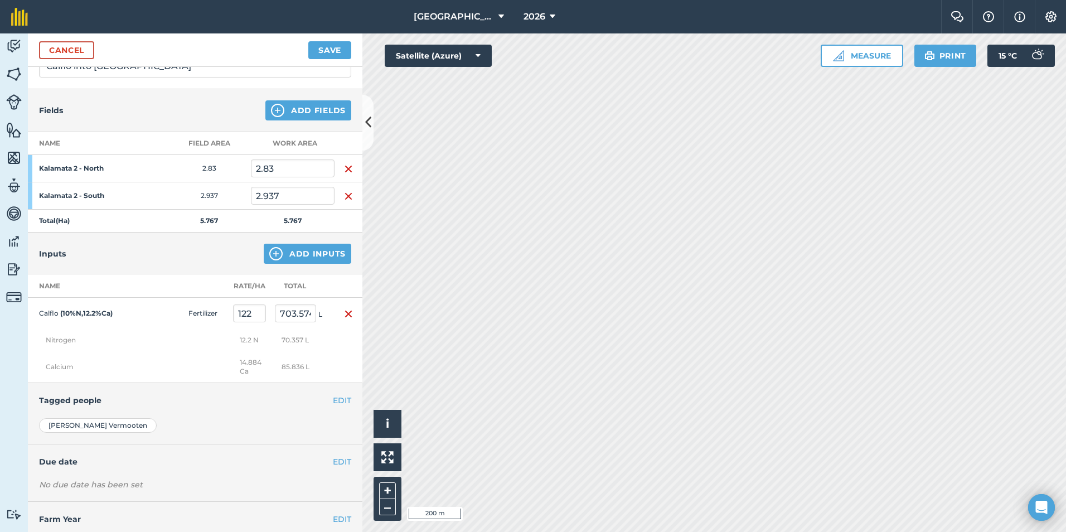
scroll to position [96, 0]
click at [304, 248] on button "Add Inputs" at bounding box center [308, 253] width 88 height 20
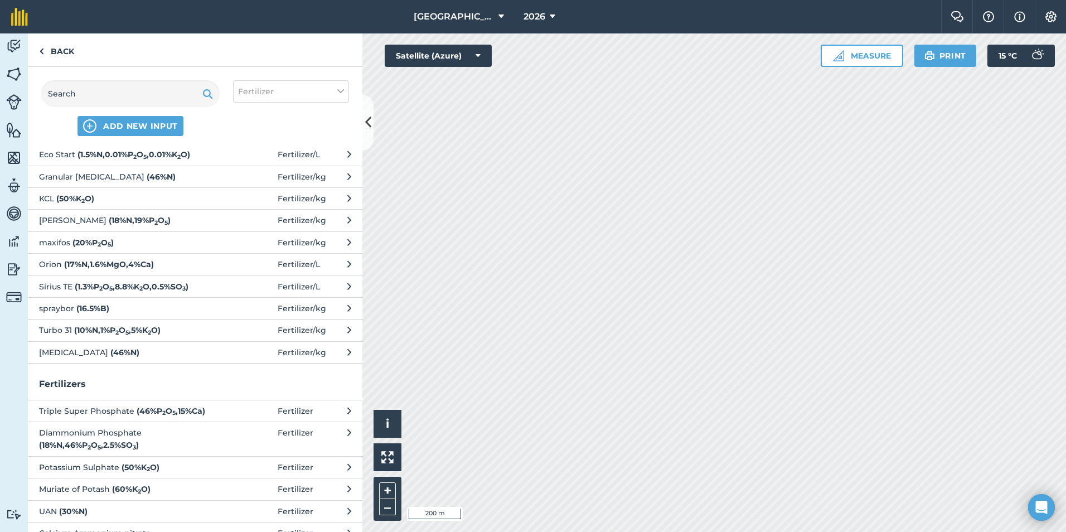
scroll to position [0, 0]
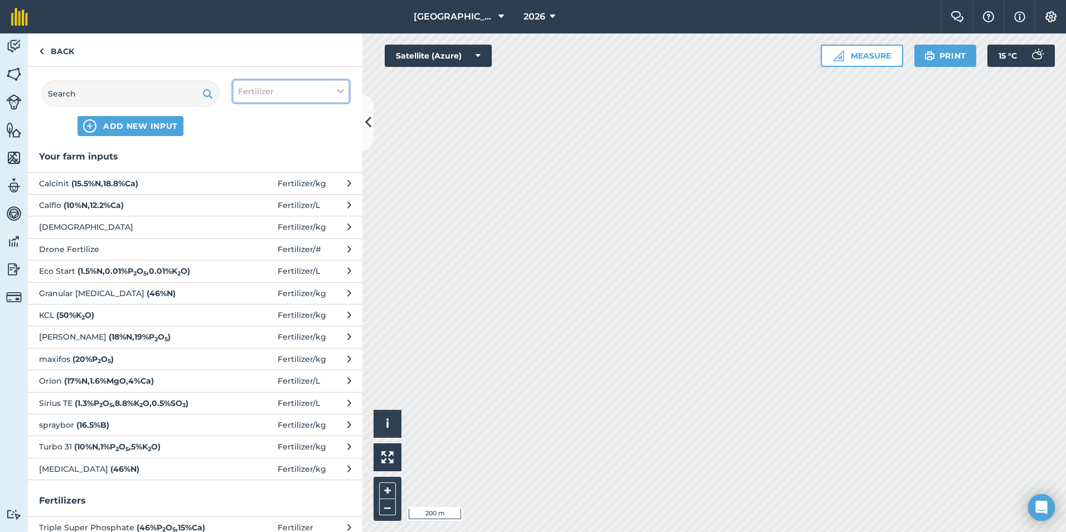
click at [340, 92] on icon at bounding box center [340, 91] width 7 height 12
click at [241, 199] on label "Other" at bounding box center [291, 198] width 106 height 12
click at [241, 199] on input "Other" at bounding box center [241, 195] width 7 height 7
checkbox input "true"
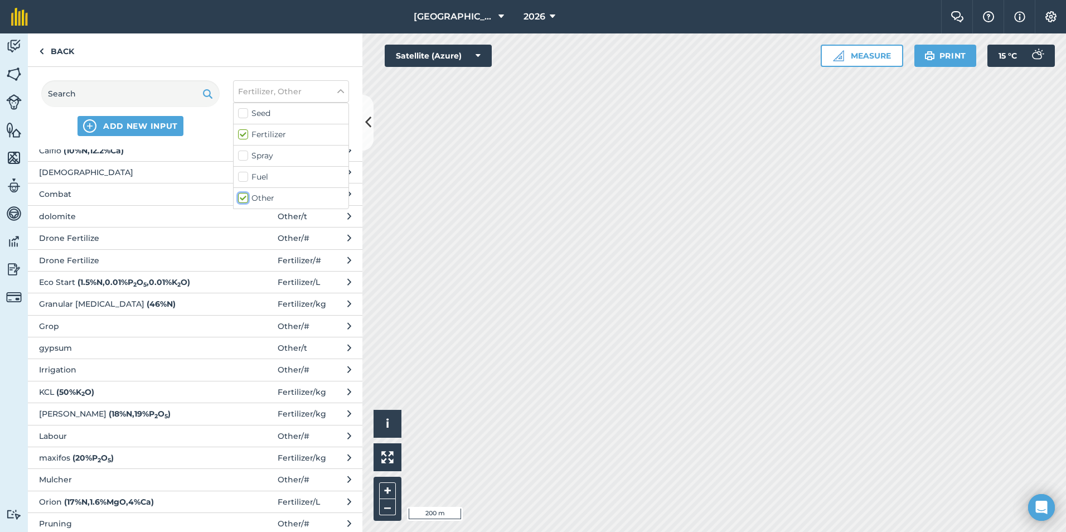
scroll to position [143, 0]
click at [153, 371] on span "Irrigation" at bounding box center [130, 369] width 182 height 12
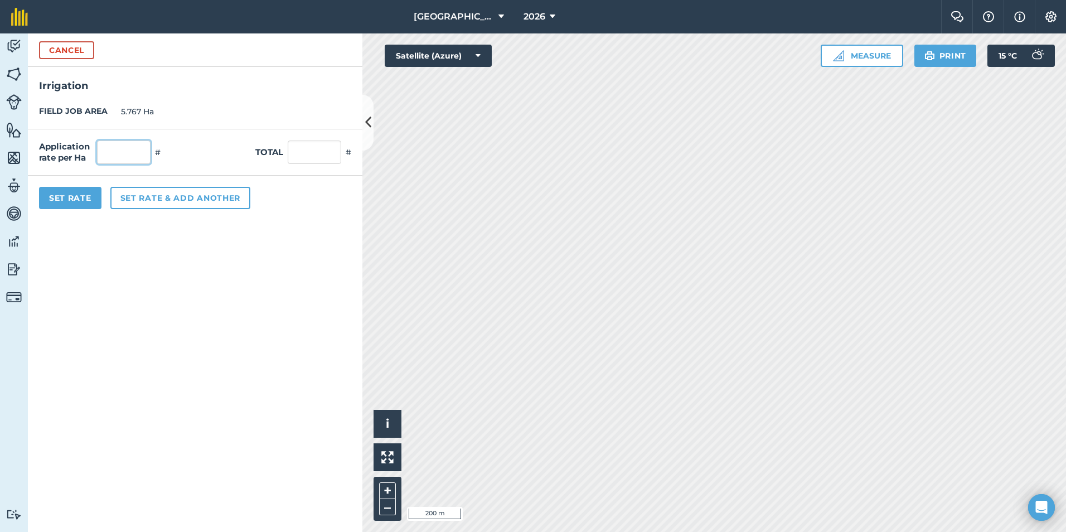
click at [126, 156] on input "text" at bounding box center [124, 152] width 54 height 23
type input "12"
type input "69.204"
click at [275, 210] on div "Set Rate Set rate & add another" at bounding box center [195, 198] width 335 height 45
click at [70, 199] on button "Set Rate" at bounding box center [70, 198] width 62 height 22
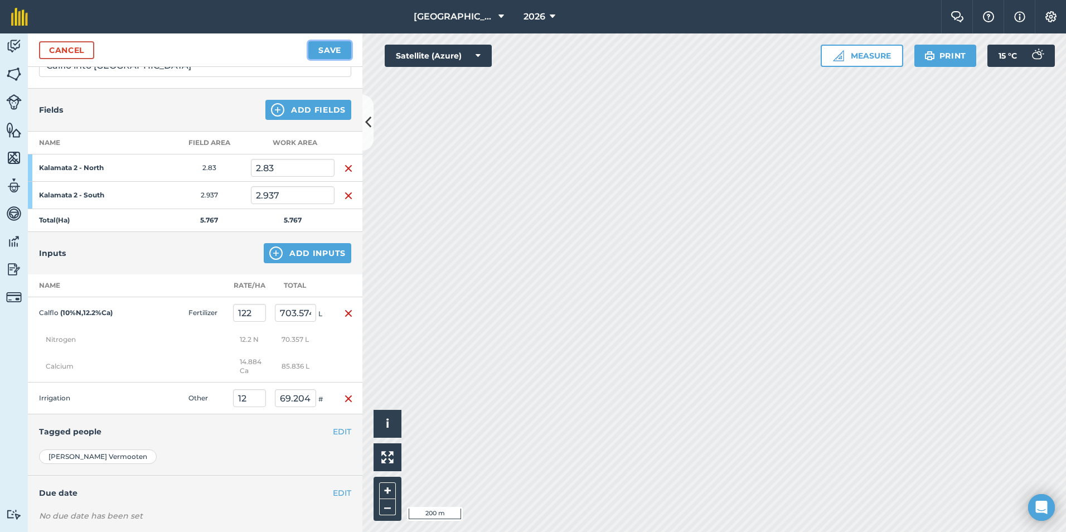
click at [327, 50] on button "Save" at bounding box center [329, 50] width 43 height 18
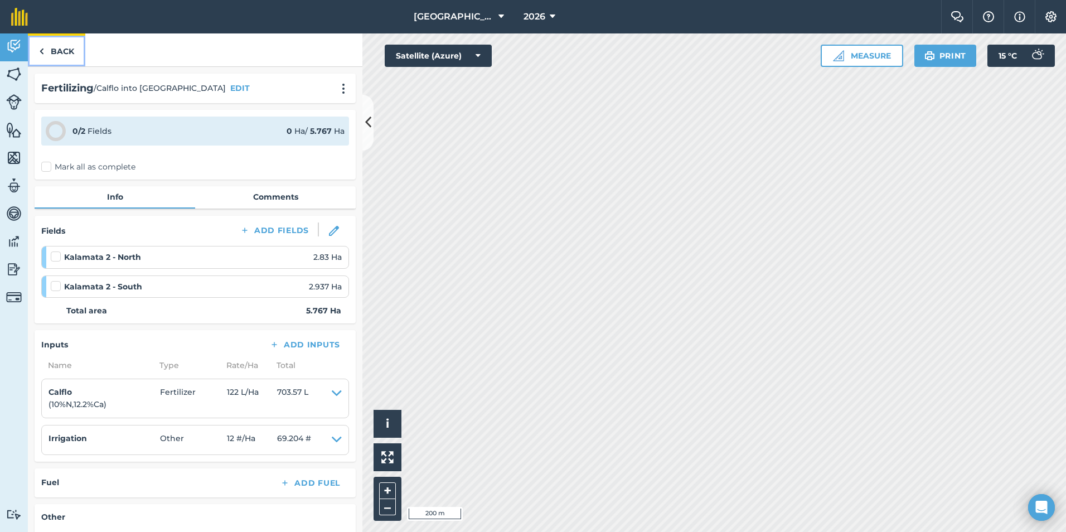
click at [65, 47] on link "Back" at bounding box center [56, 49] width 57 height 33
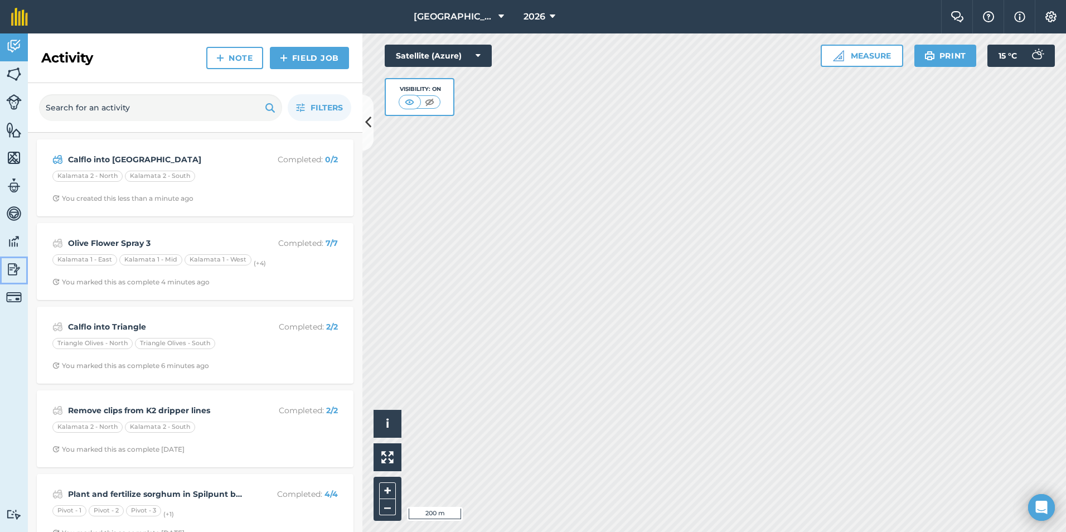
click at [12, 268] on img at bounding box center [14, 269] width 16 height 17
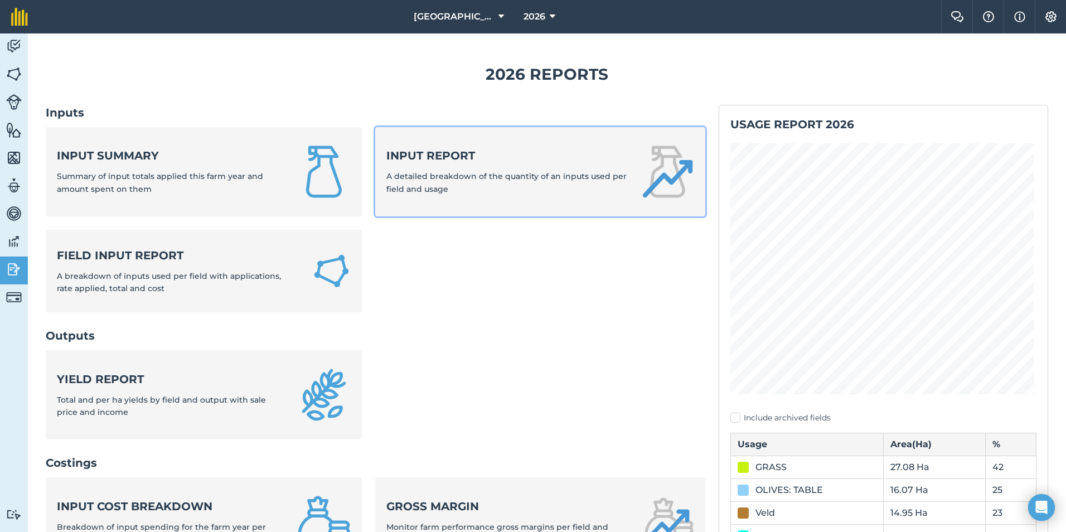
click at [463, 168] on div "Input report A detailed breakdown of the quantity of an inputs used per field a…" at bounding box center [506, 171] width 240 height 47
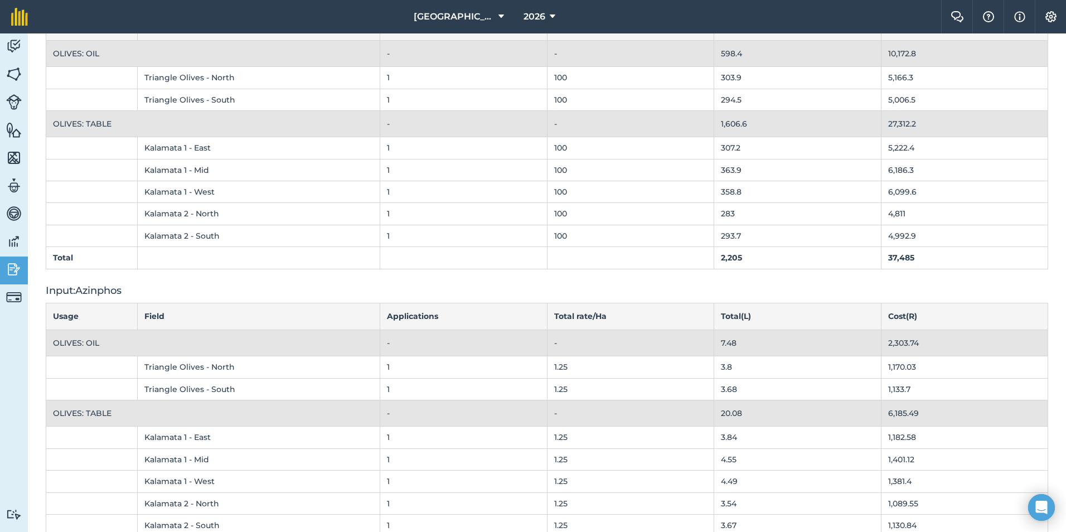
scroll to position [144, 0]
click at [9, 43] on img at bounding box center [14, 46] width 16 height 17
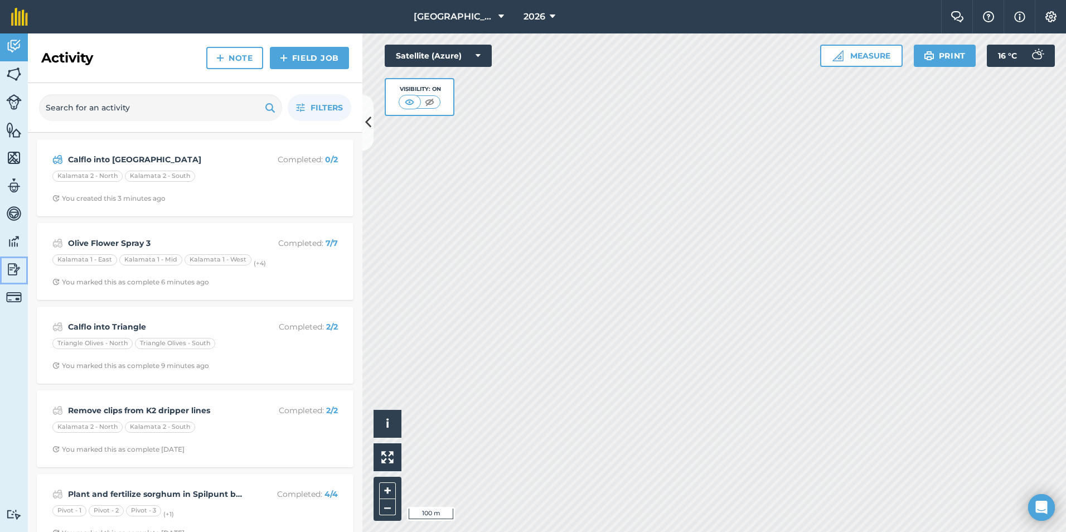
click at [15, 268] on img at bounding box center [14, 269] width 16 height 17
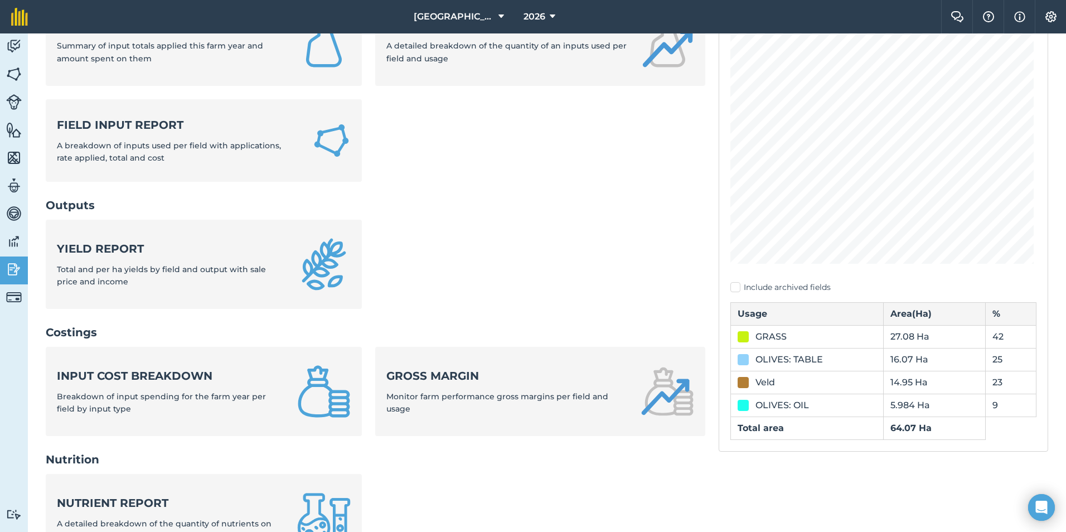
scroll to position [148, 0]
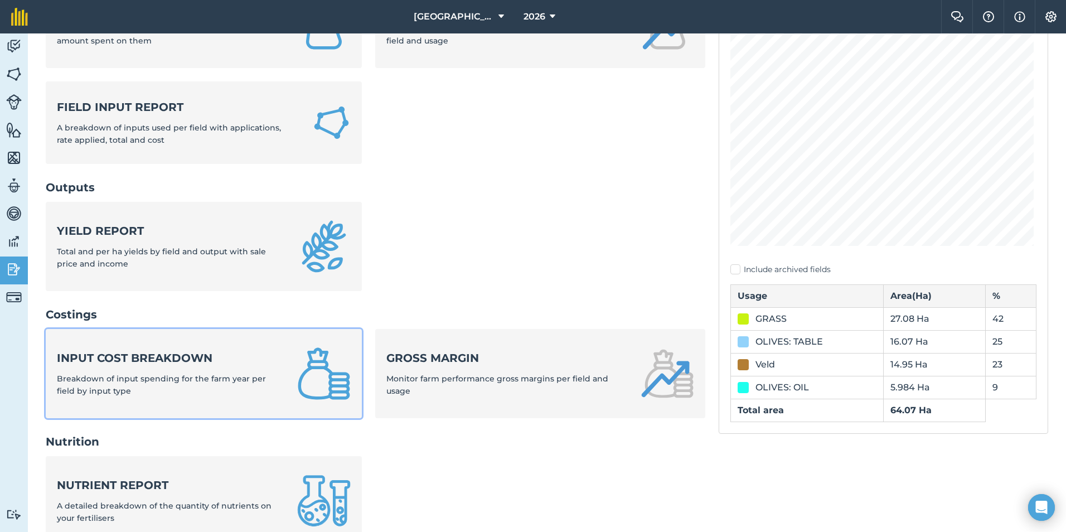
click at [226, 359] on strong "Input cost breakdown" at bounding box center [170, 358] width 227 height 16
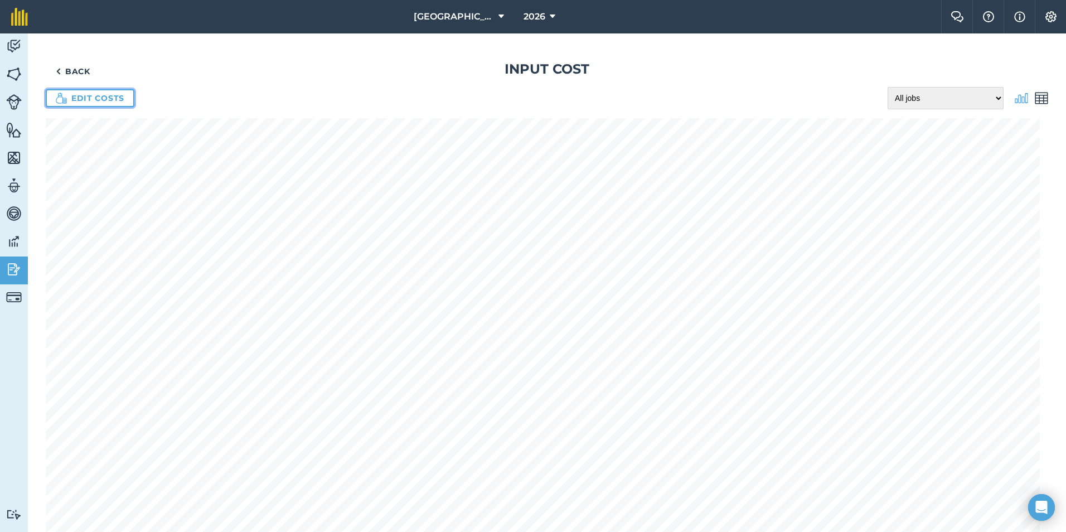
click at [95, 94] on link "Edit costs" at bounding box center [90, 98] width 89 height 18
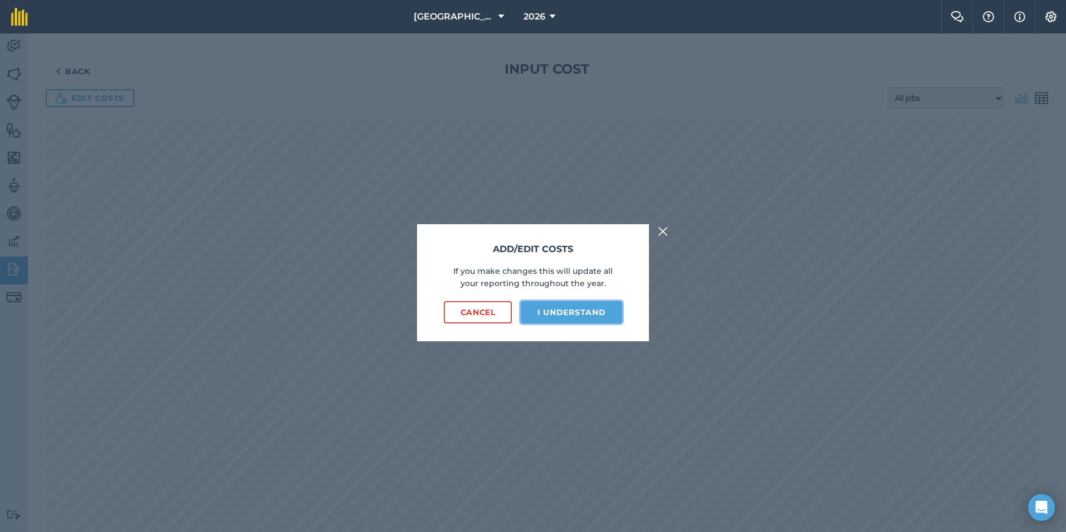
click at [559, 311] on button "I understand" at bounding box center [571, 312] width 101 height 22
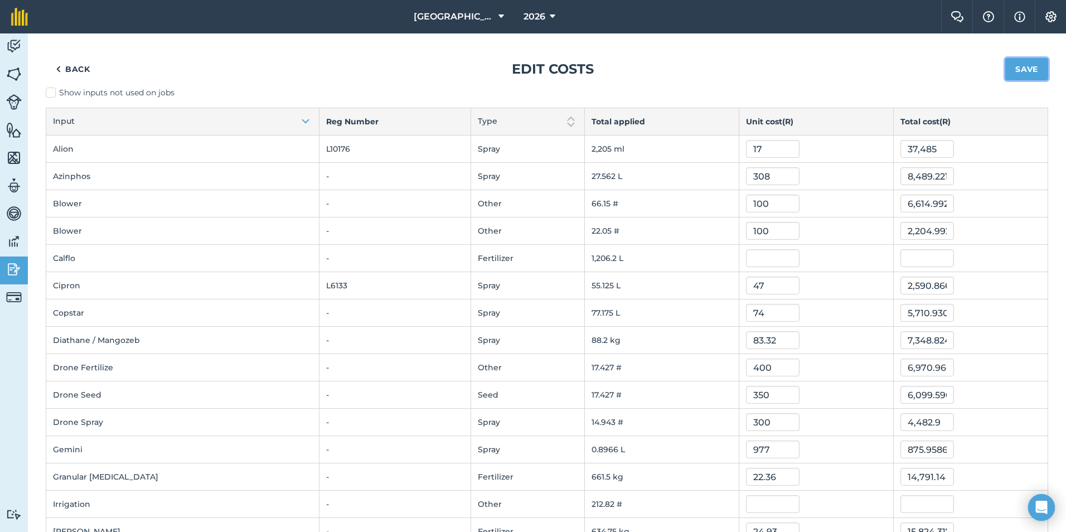
click at [798, 67] on button "Save" at bounding box center [1026, 69] width 43 height 22
click at [13, 50] on img at bounding box center [14, 46] width 16 height 17
